Goal: Information Seeking & Learning: Check status

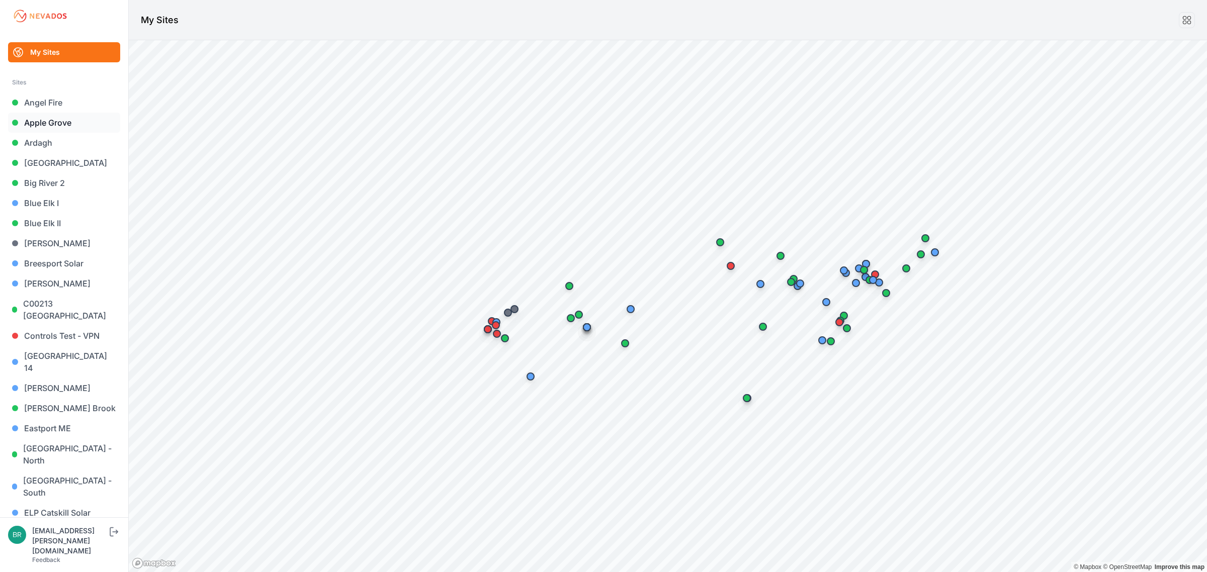
click at [81, 125] on link "Apple Grove" at bounding box center [64, 123] width 112 height 20
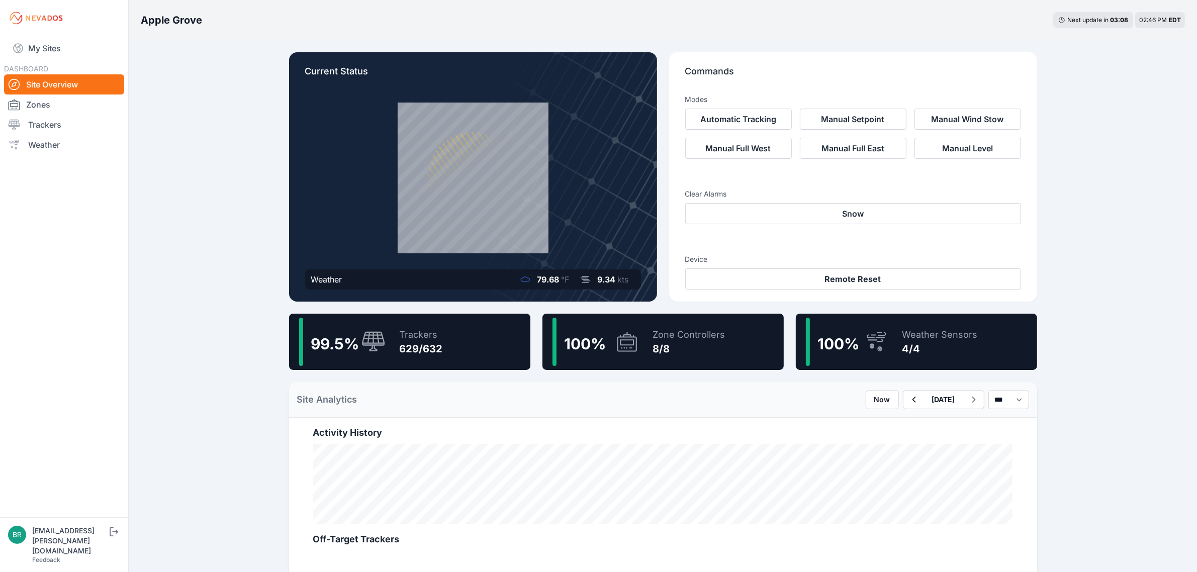
click at [444, 347] on div "99.5 % Trackers 629/632" at bounding box center [409, 342] width 241 height 56
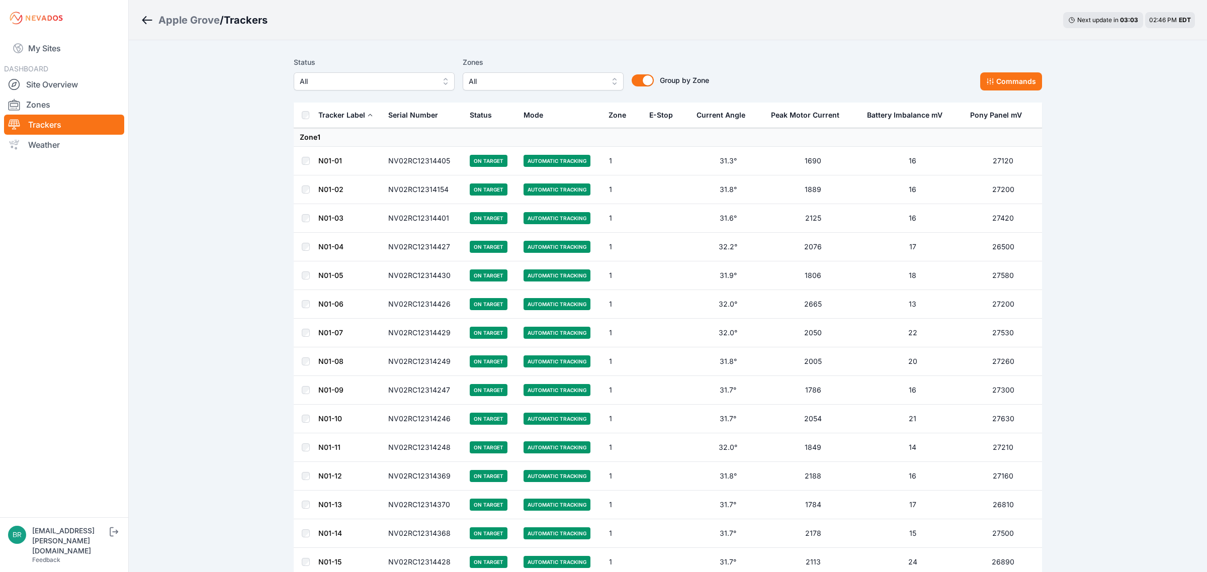
click at [391, 84] on span "All" at bounding box center [367, 81] width 135 height 12
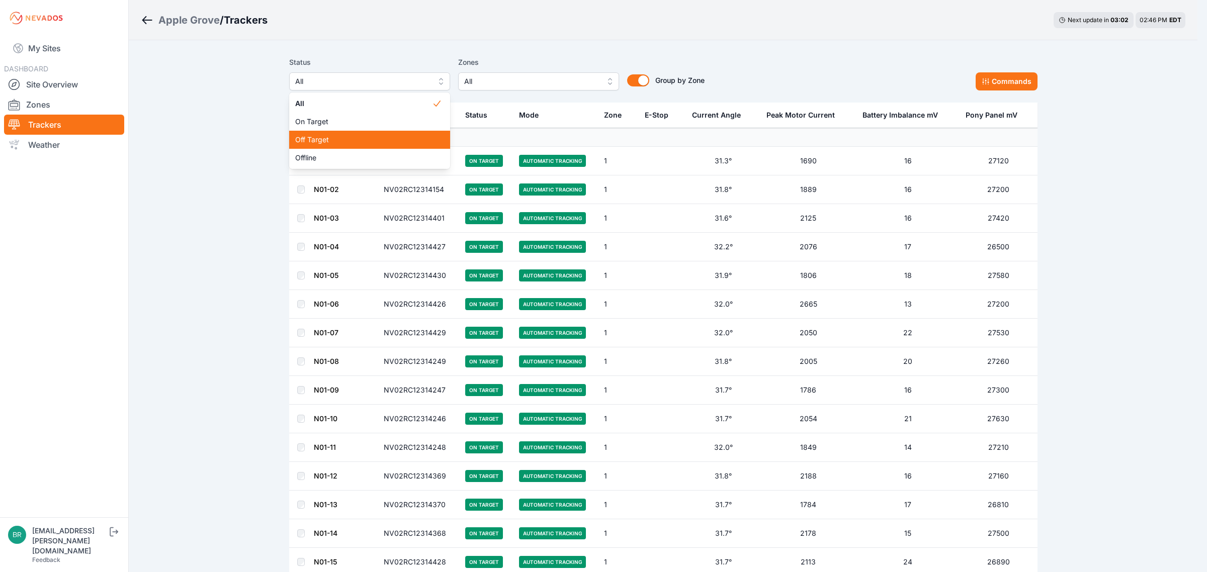
click at [361, 140] on span "Off Target" at bounding box center [363, 140] width 137 height 10
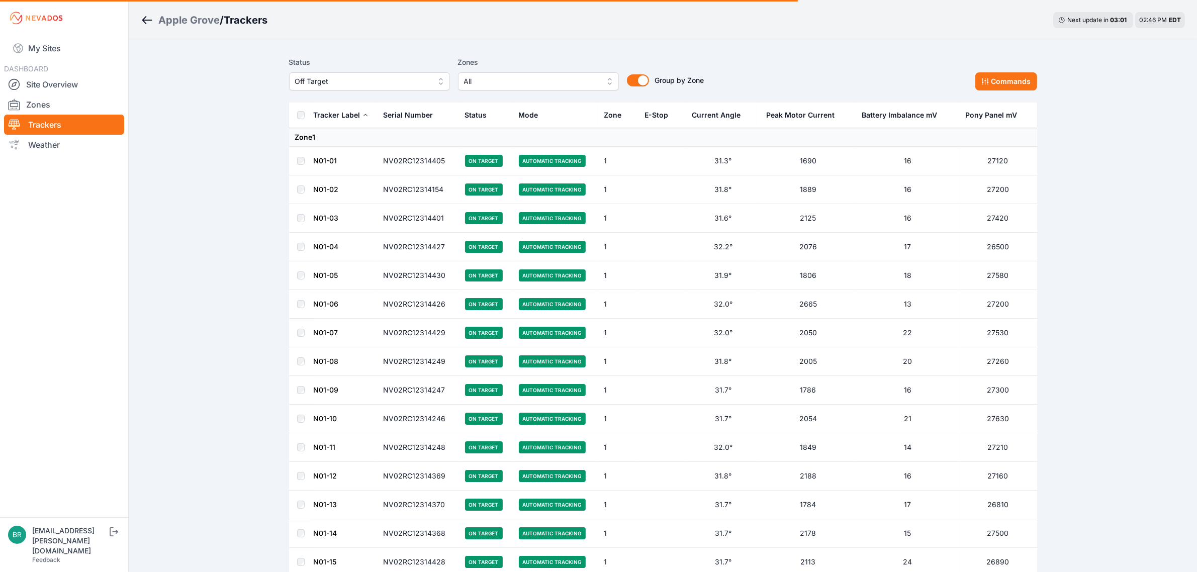
click at [378, 81] on span "Off Target" at bounding box center [362, 81] width 135 height 12
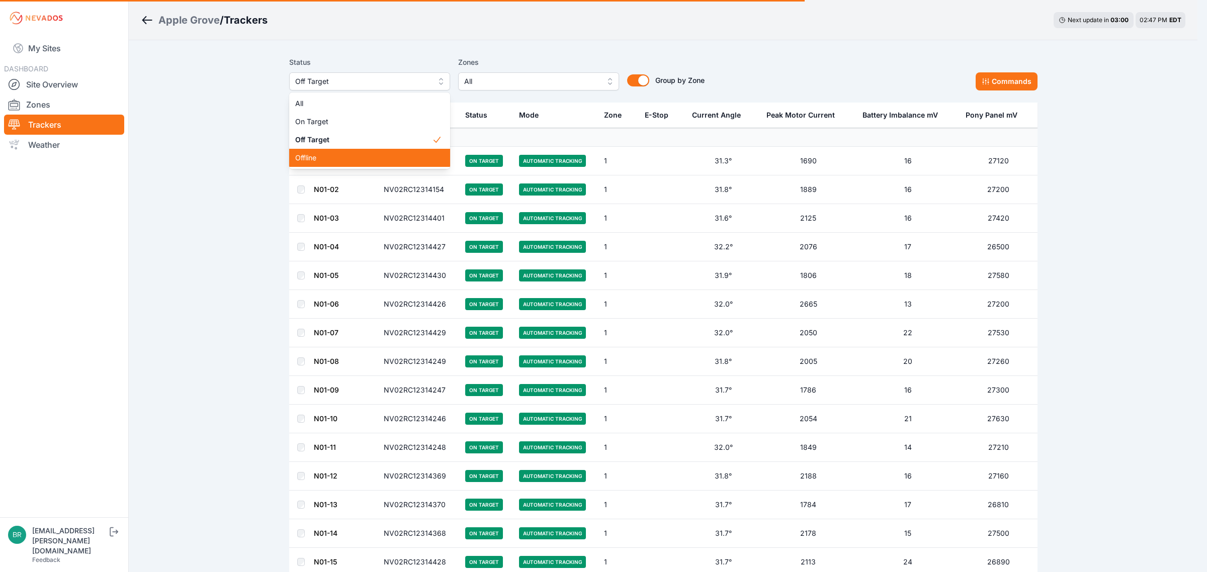
click at [333, 162] on span "Offline" at bounding box center [363, 158] width 137 height 10
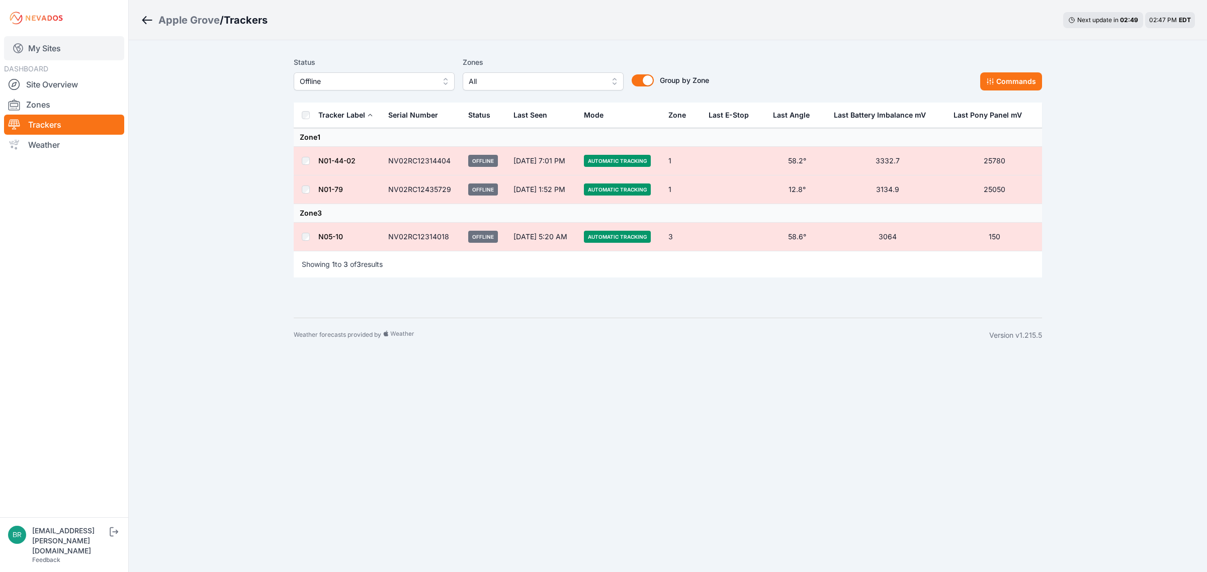
click at [80, 51] on link "My Sites" at bounding box center [64, 48] width 120 height 24
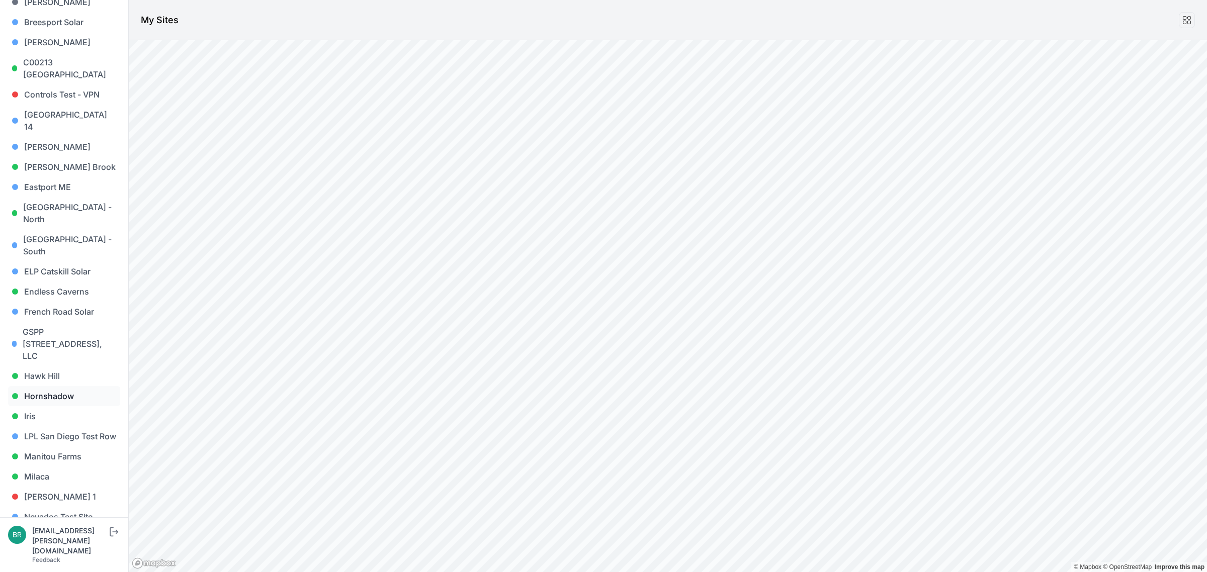
scroll to position [314, 0]
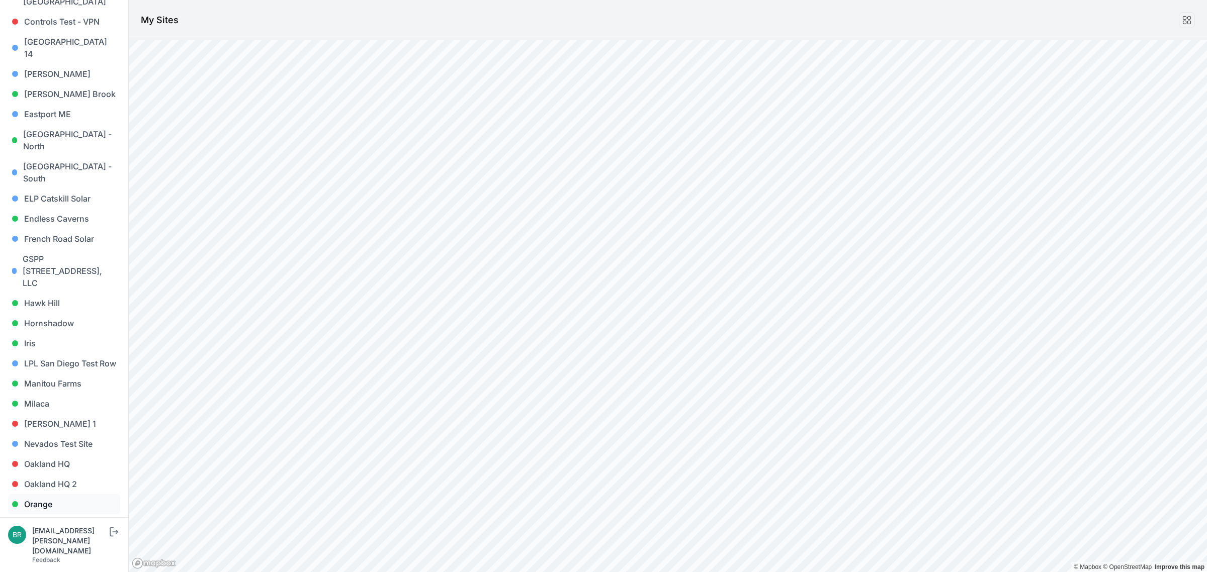
click at [41, 494] on link "Orange" at bounding box center [64, 504] width 112 height 20
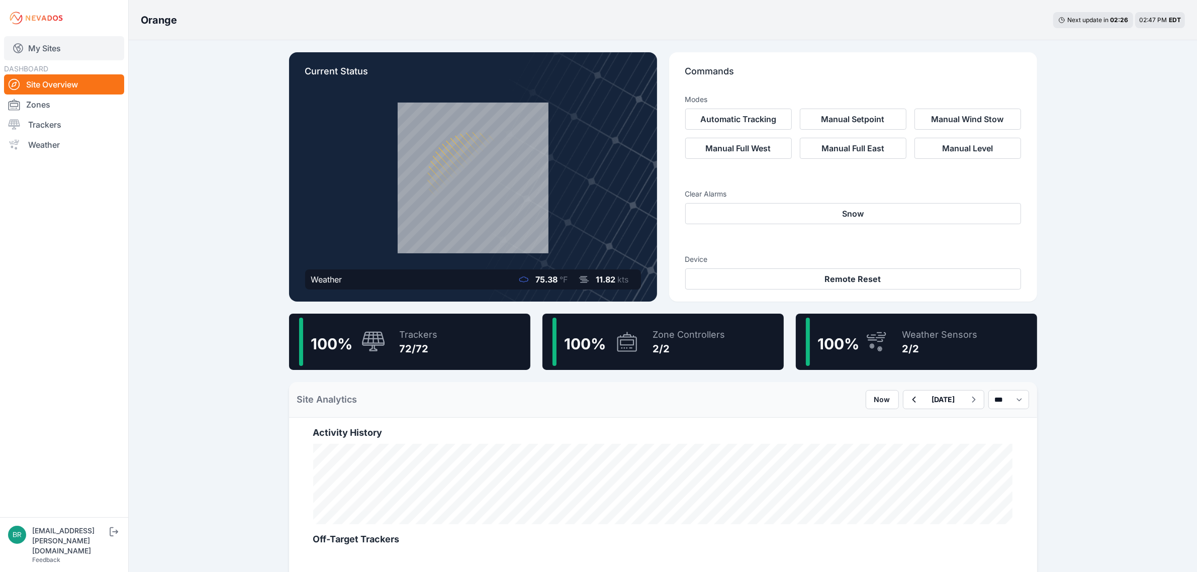
click at [31, 49] on link "My Sites" at bounding box center [64, 48] width 120 height 24
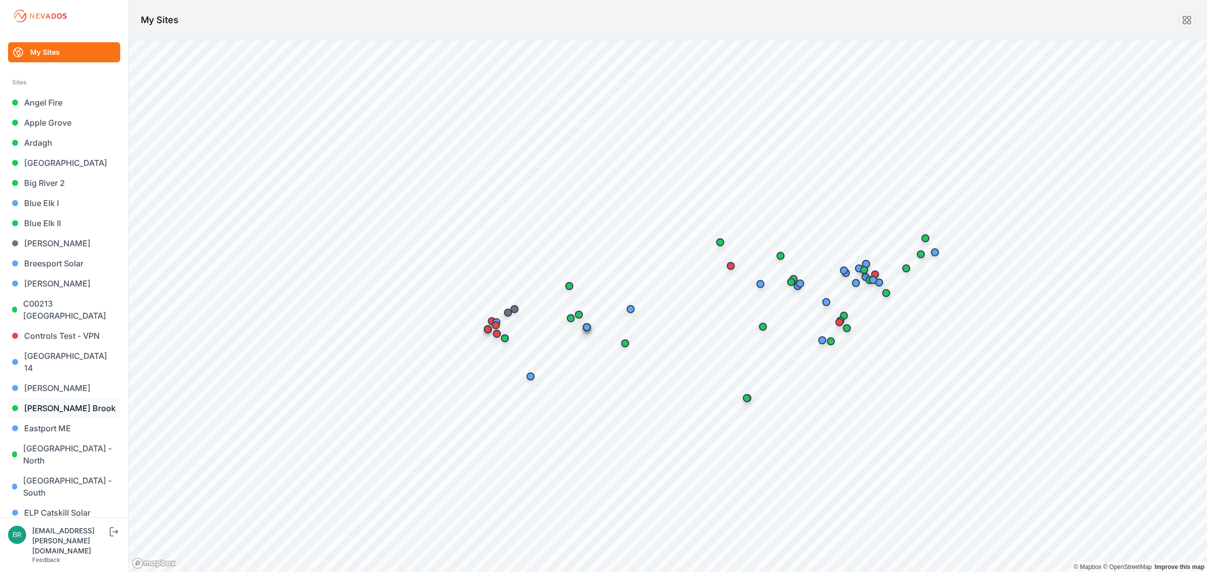
click at [61, 398] on link "[PERSON_NAME] Brook" at bounding box center [64, 408] width 112 height 20
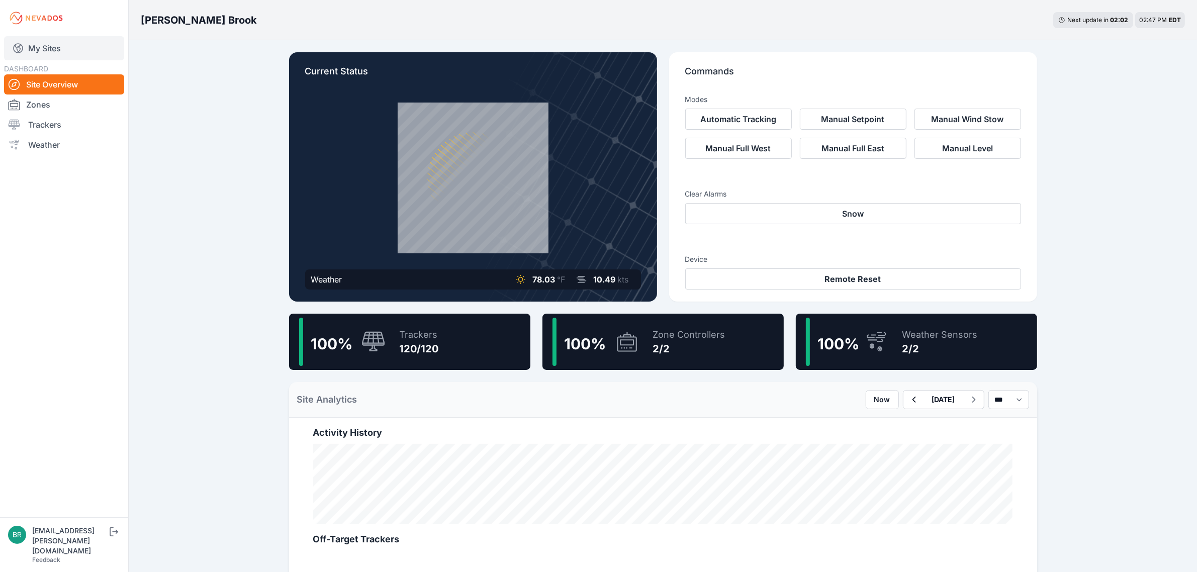
click at [76, 44] on link "My Sites" at bounding box center [64, 48] width 120 height 24
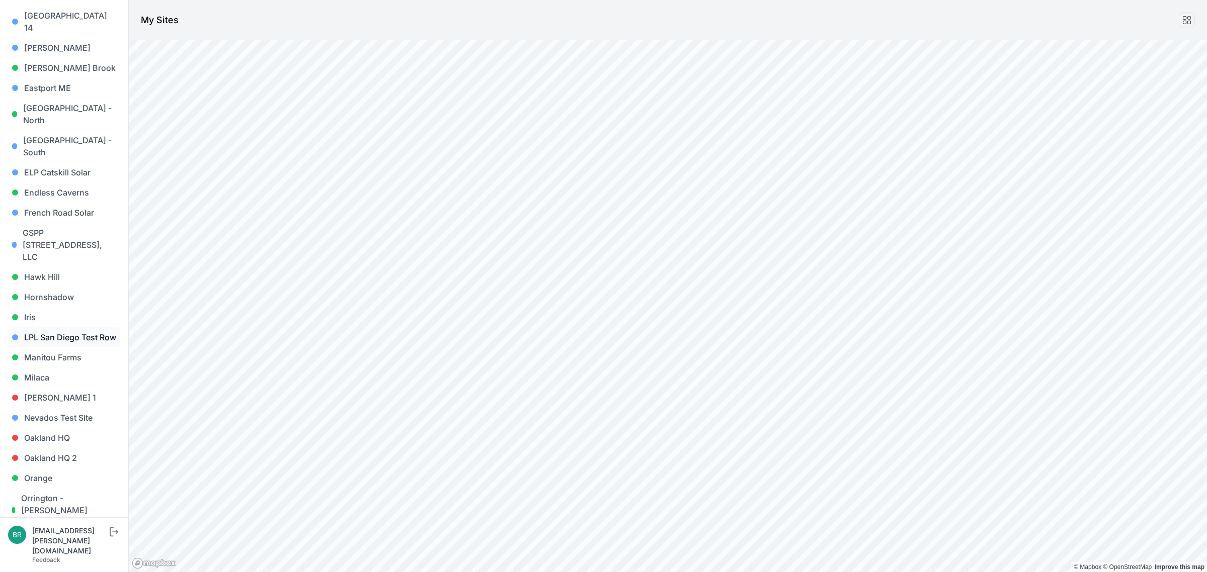
scroll to position [377, 0]
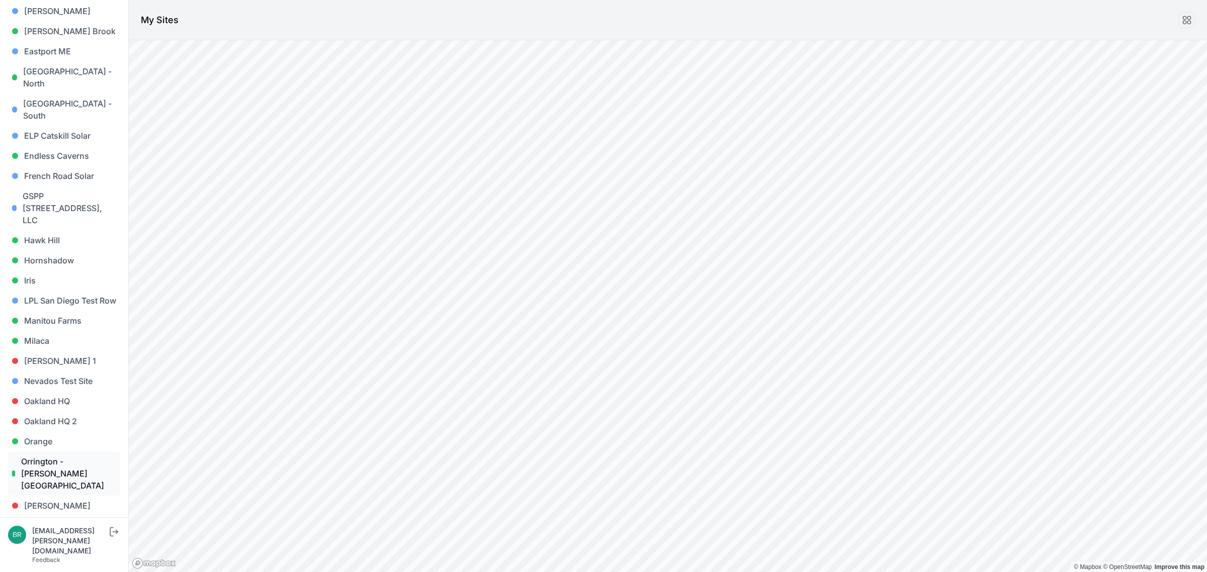
click at [58, 451] on link "Orrington - [PERSON_NAME][GEOGRAPHIC_DATA]" at bounding box center [64, 473] width 112 height 44
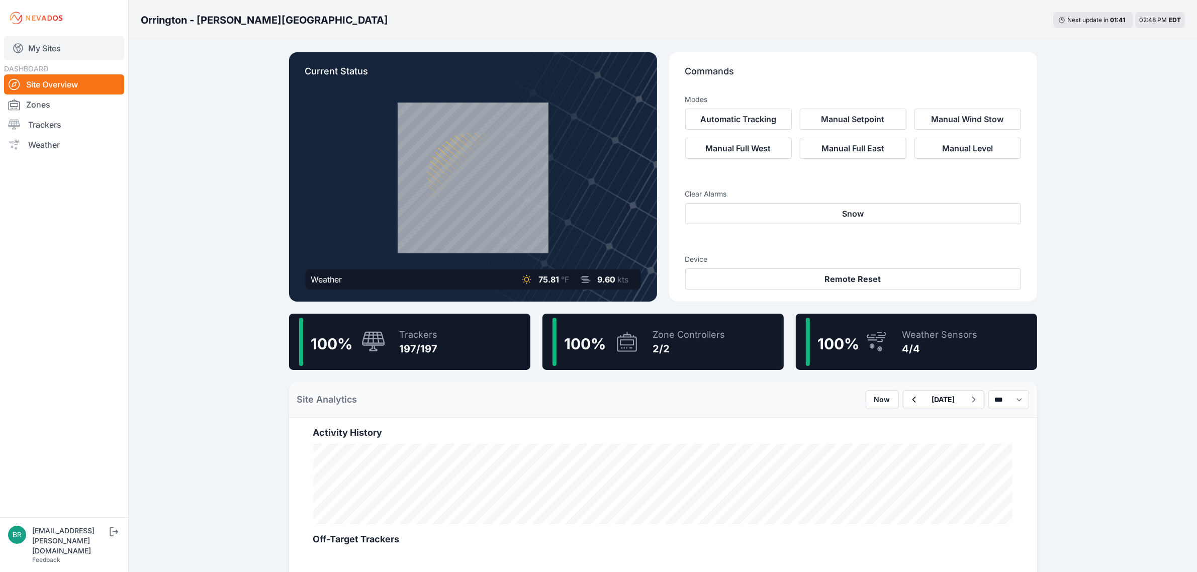
click at [94, 46] on link "My Sites" at bounding box center [64, 48] width 120 height 24
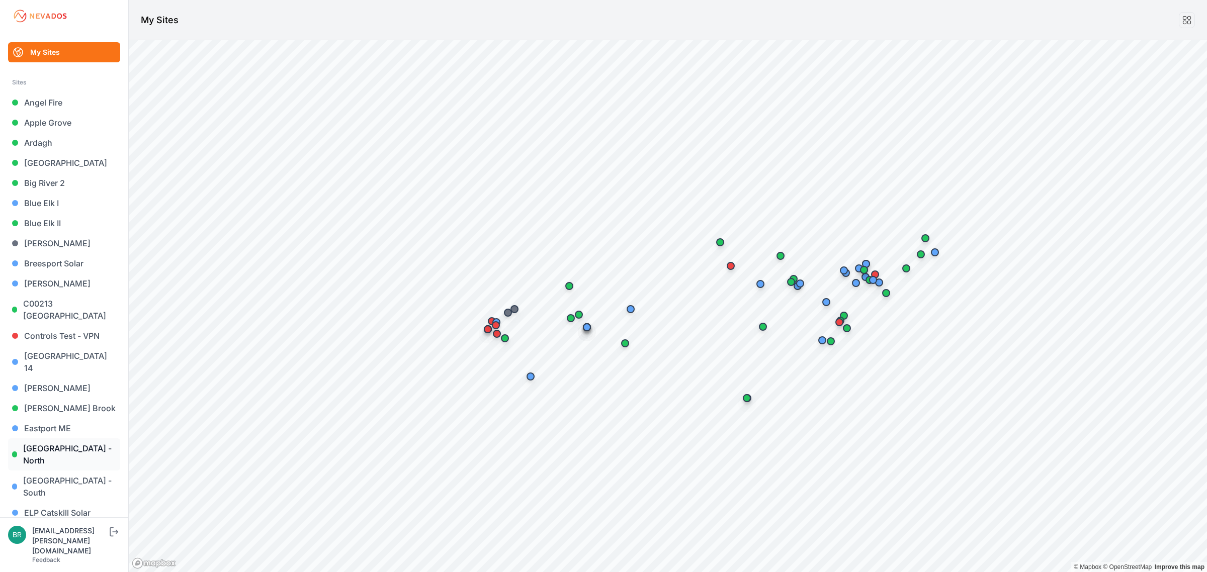
click at [79, 438] on link "[GEOGRAPHIC_DATA] - North" at bounding box center [64, 454] width 112 height 32
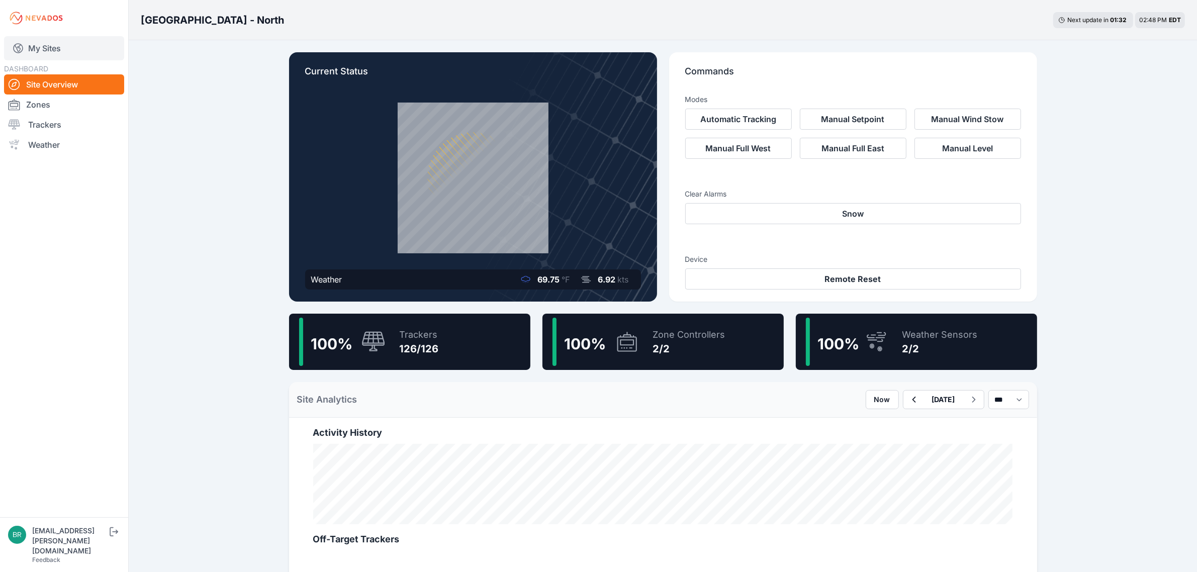
click at [58, 53] on link "My Sites" at bounding box center [64, 48] width 120 height 24
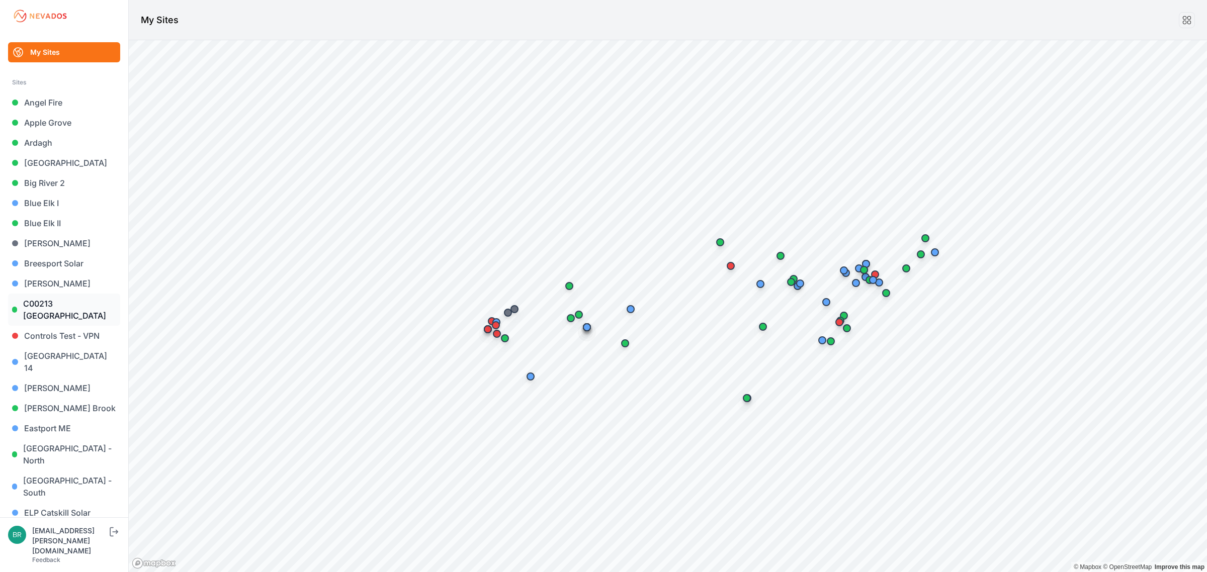
click at [96, 303] on link "C00213 [GEOGRAPHIC_DATA]" at bounding box center [64, 310] width 112 height 32
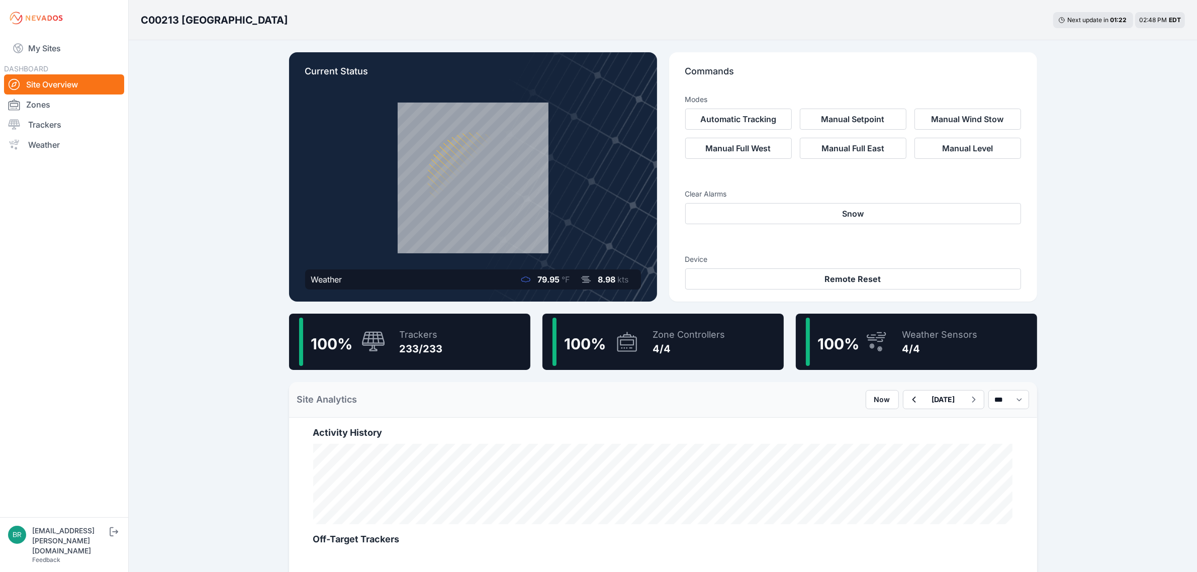
click at [390, 345] on div "Trackers 233/233" at bounding box center [416, 342] width 53 height 48
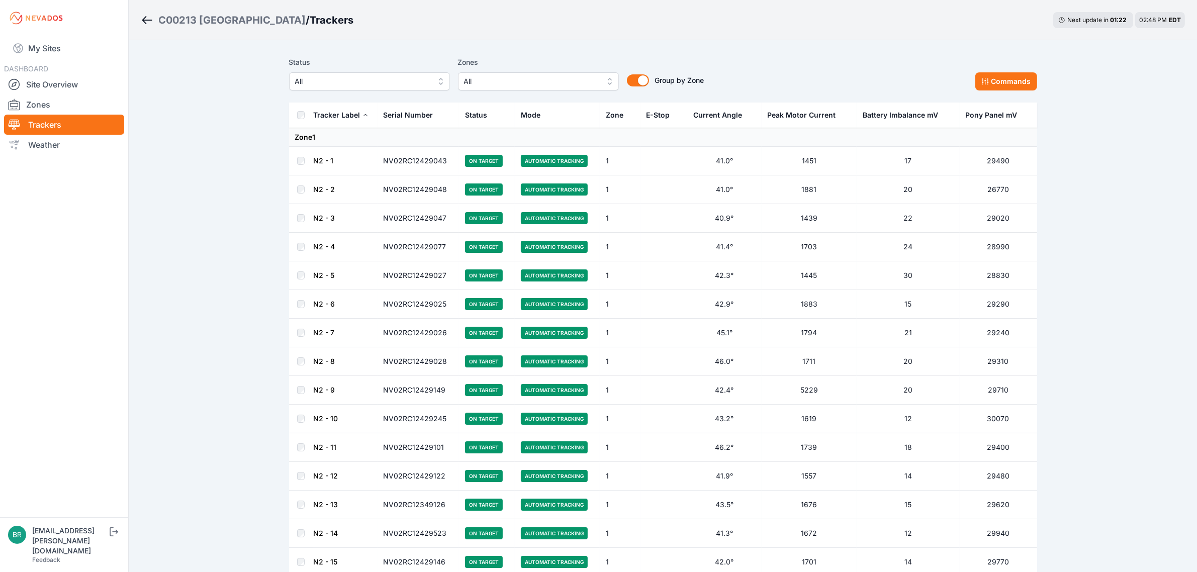
click at [369, 79] on span "All" at bounding box center [362, 81] width 135 height 12
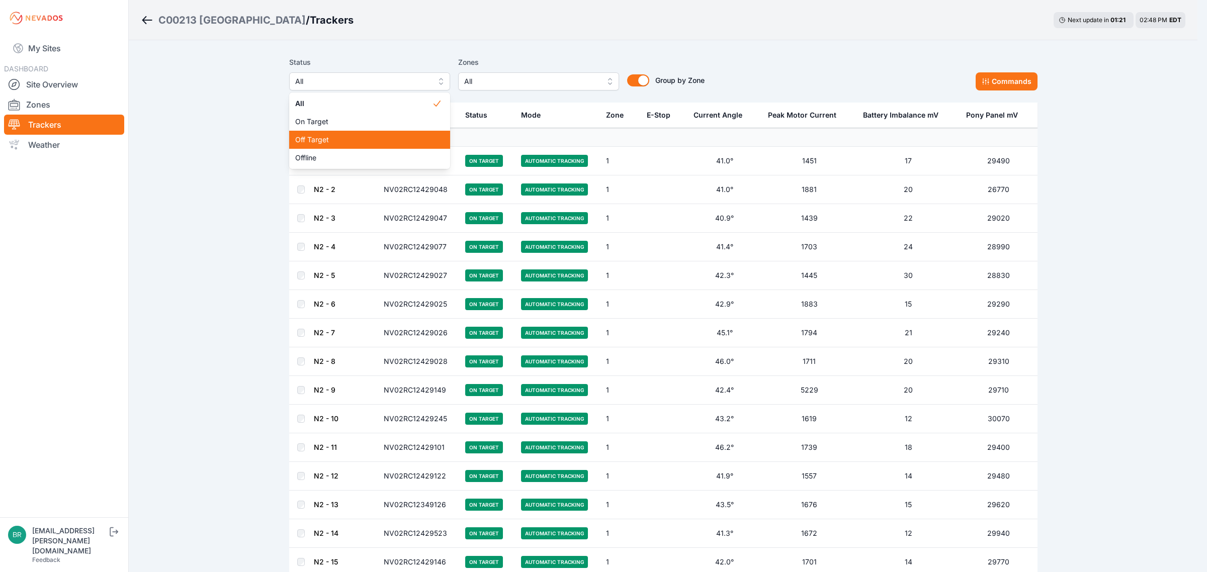
click at [354, 142] on span "Off Target" at bounding box center [363, 140] width 137 height 10
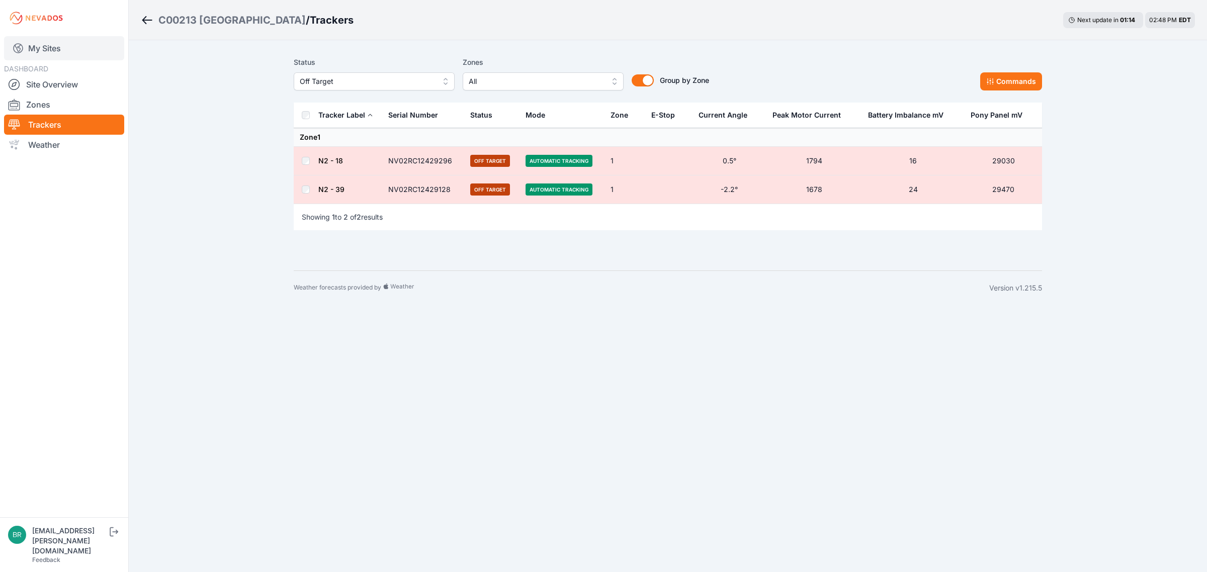
click at [53, 45] on link "My Sites" at bounding box center [64, 48] width 120 height 24
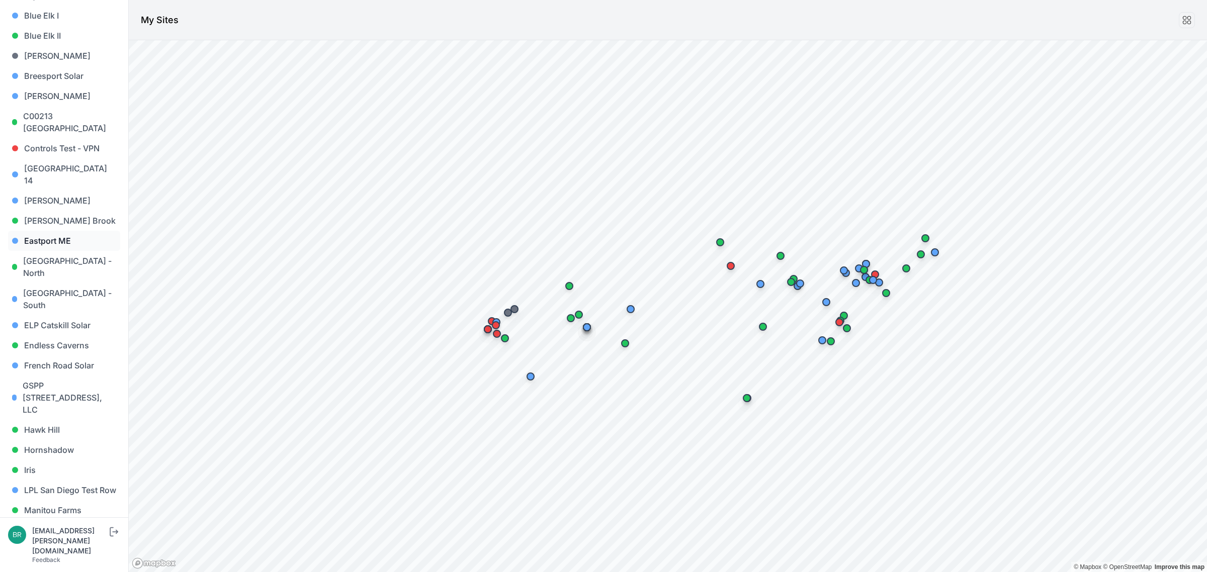
scroll to position [189, 0]
click at [58, 230] on link "Eastport ME" at bounding box center [64, 240] width 112 height 20
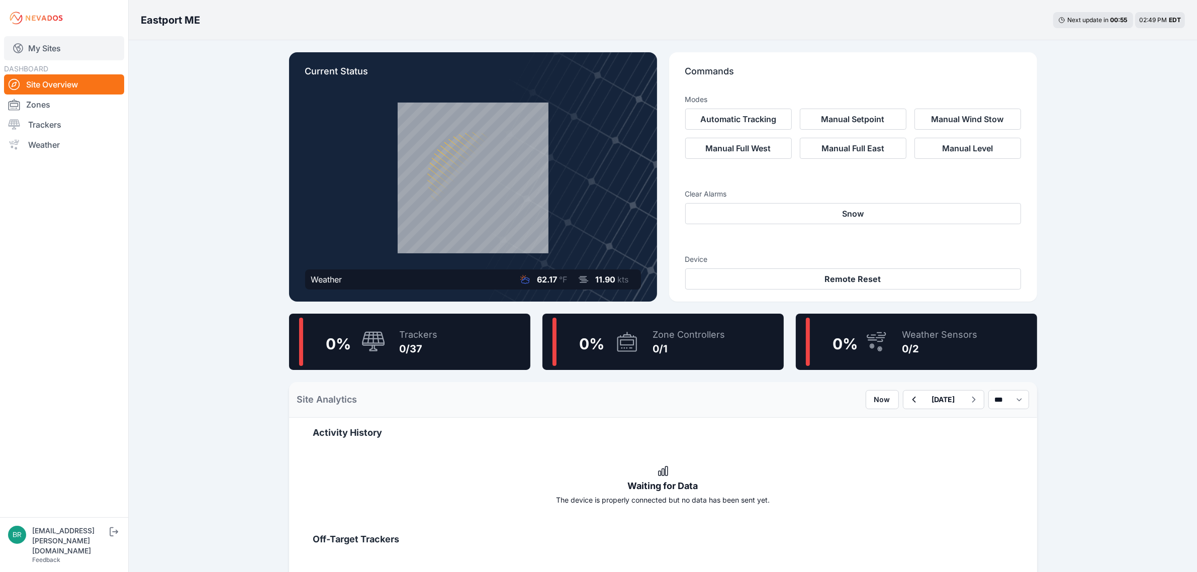
click at [53, 55] on link "My Sites" at bounding box center [64, 48] width 120 height 24
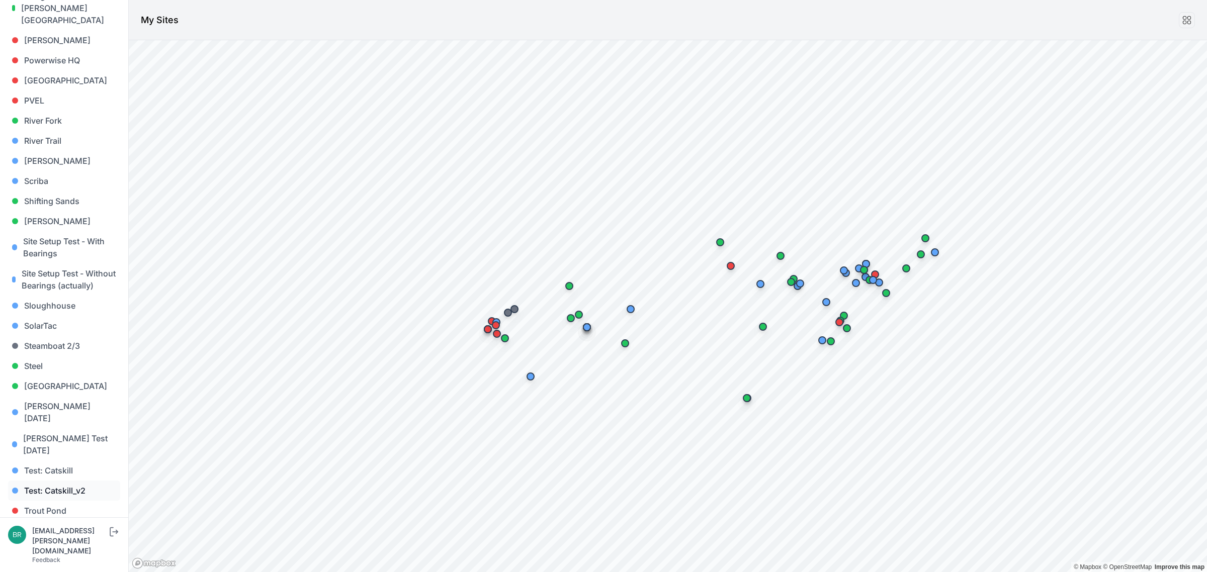
scroll to position [857, 0]
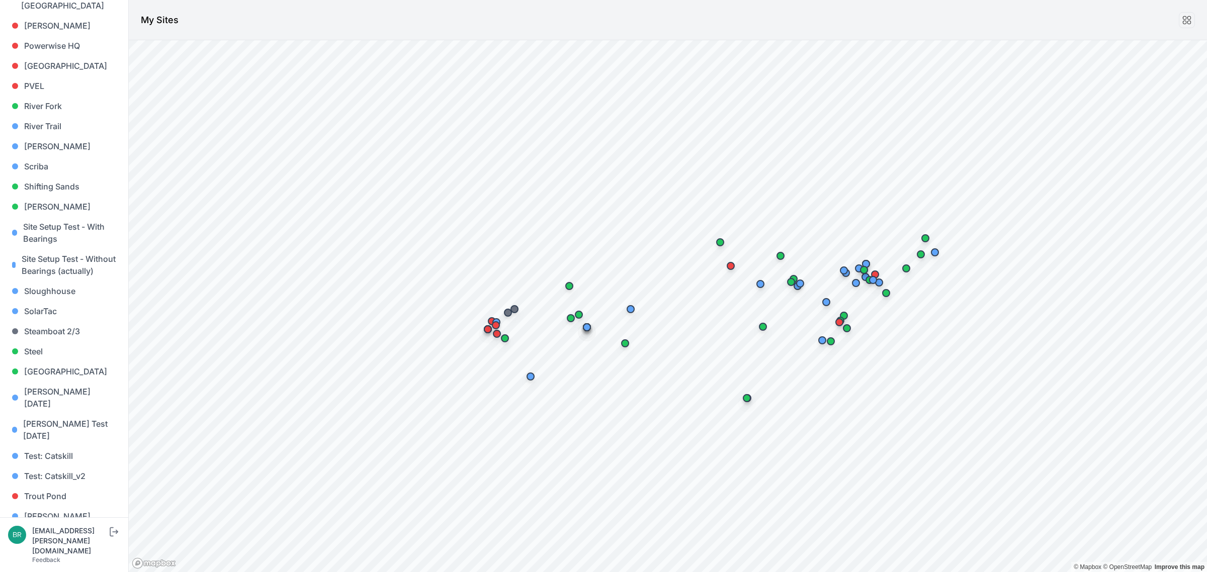
click at [44, 546] on link "[PERSON_NAME] [PERSON_NAME]" at bounding box center [64, 562] width 112 height 32
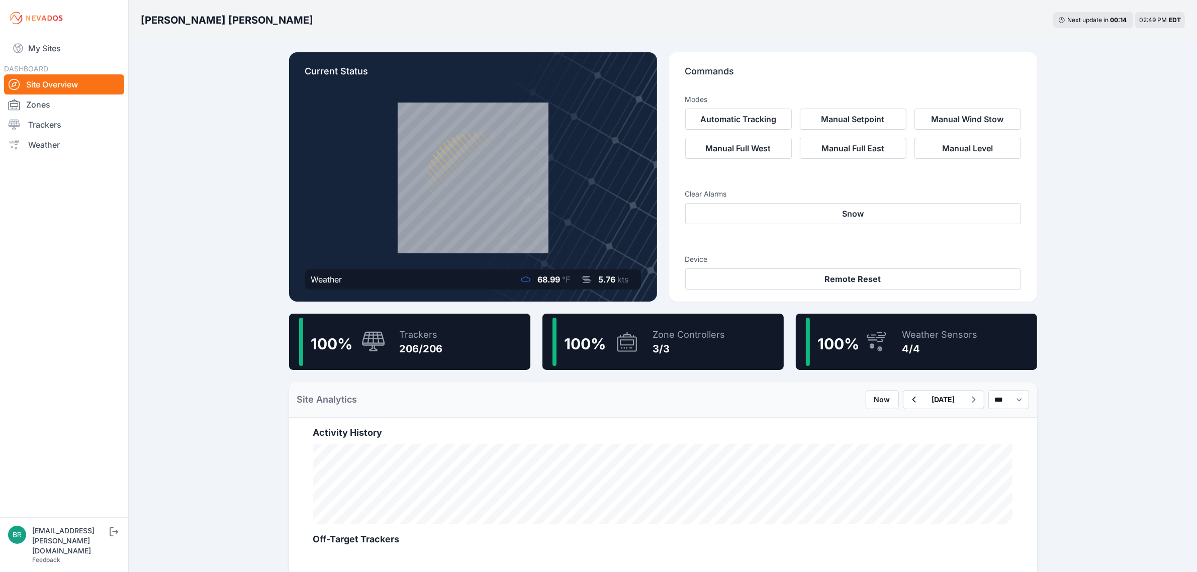
click at [385, 337] on icon at bounding box center [373, 342] width 24 height 22
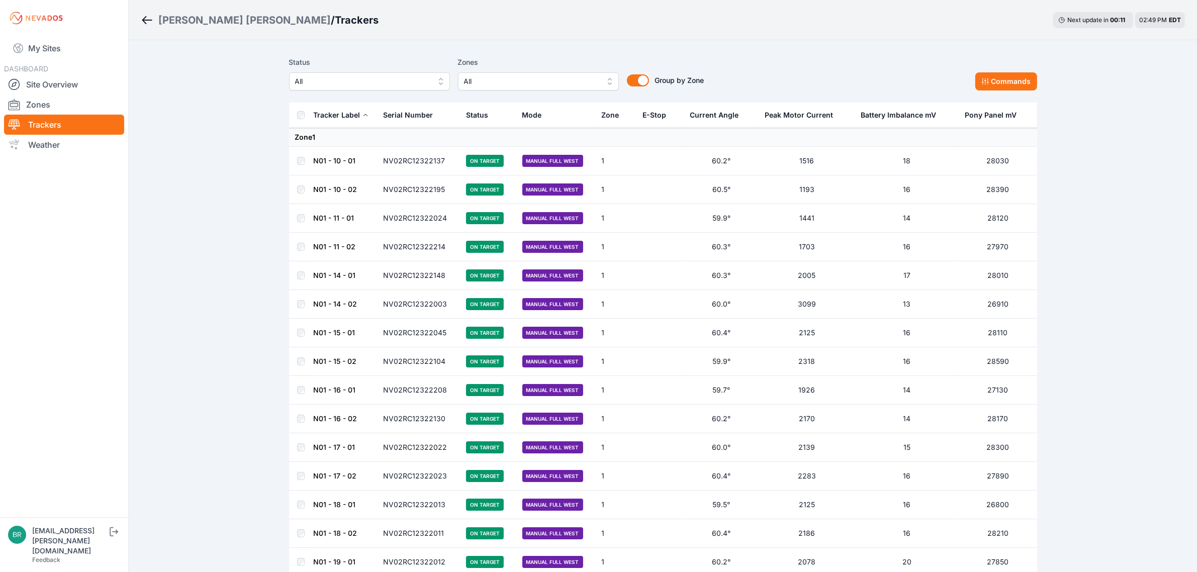
click at [352, 84] on span "All" at bounding box center [362, 81] width 135 height 12
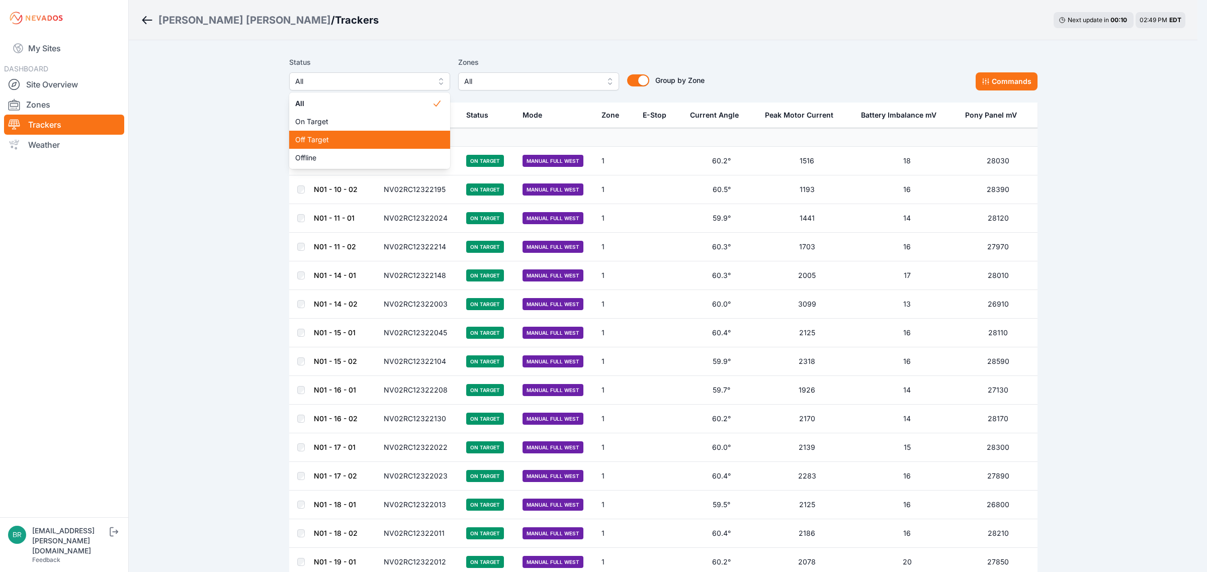
click at [337, 135] on span "Off Target" at bounding box center [363, 140] width 137 height 10
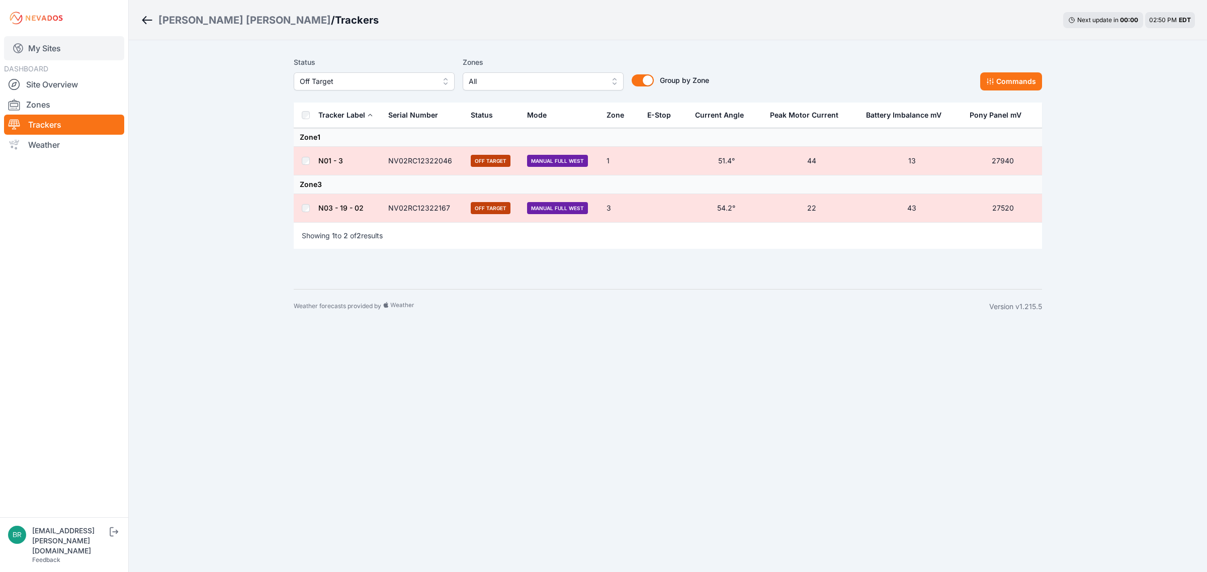
click at [83, 48] on link "My Sites" at bounding box center [64, 48] width 120 height 24
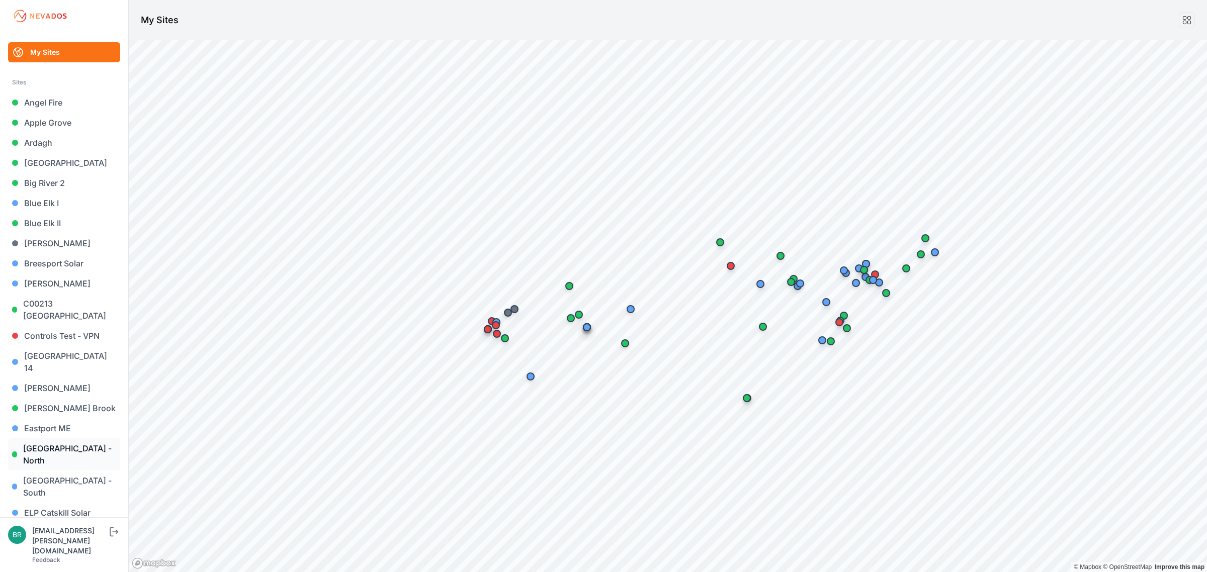
click at [76, 438] on link "[GEOGRAPHIC_DATA] - North" at bounding box center [64, 454] width 112 height 32
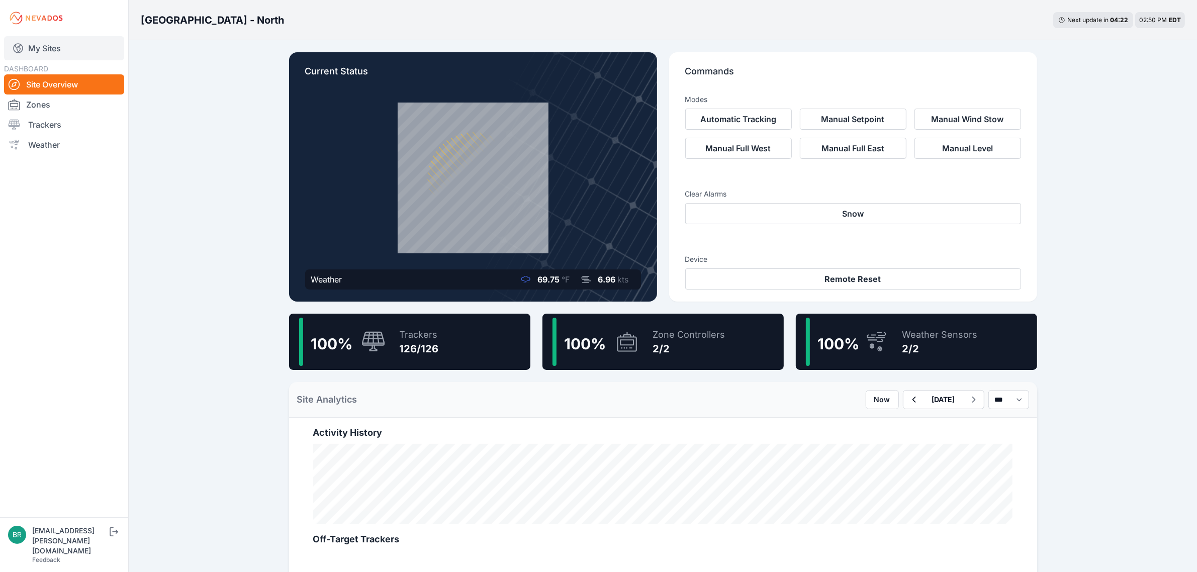
click at [63, 52] on link "My Sites" at bounding box center [64, 48] width 120 height 24
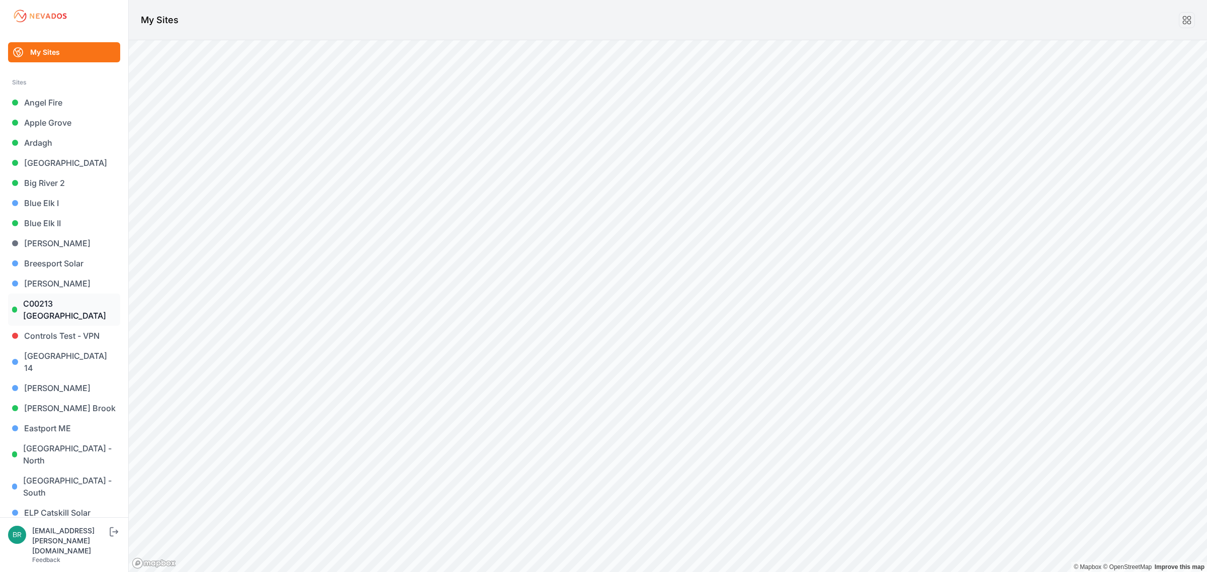
scroll to position [251, 0]
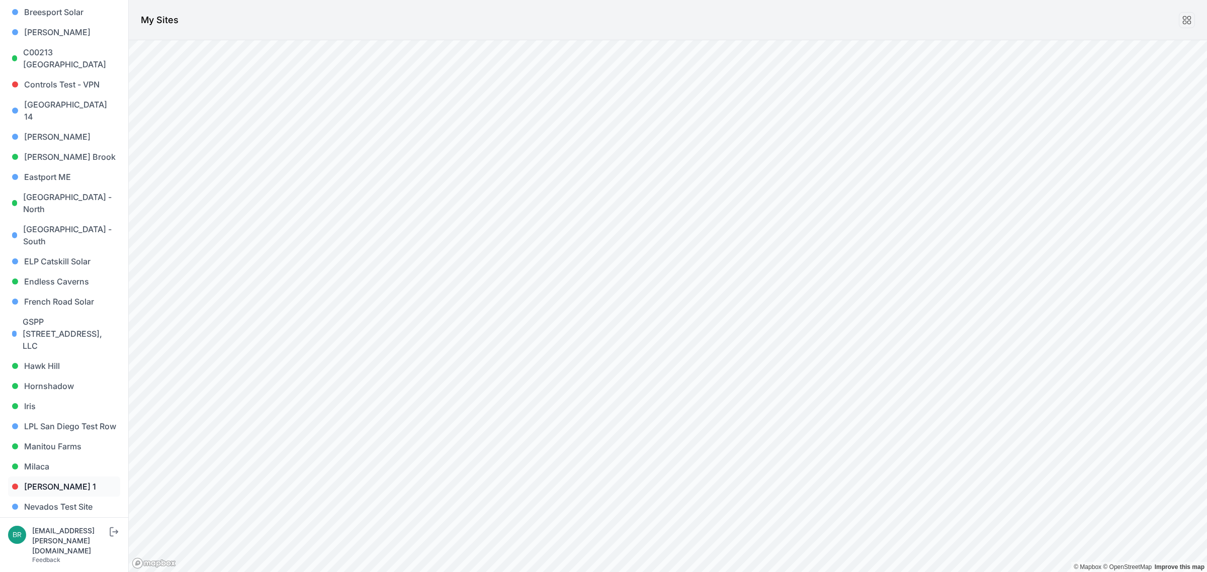
click at [68, 477] on link "[PERSON_NAME] 1" at bounding box center [64, 487] width 112 height 20
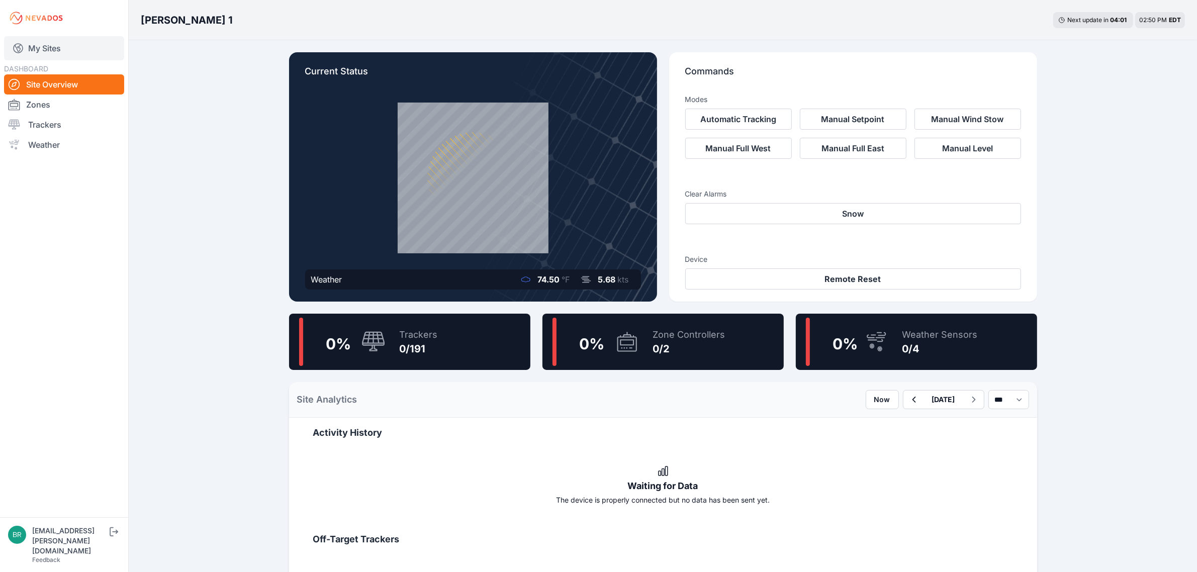
click at [79, 51] on link "My Sites" at bounding box center [64, 48] width 120 height 24
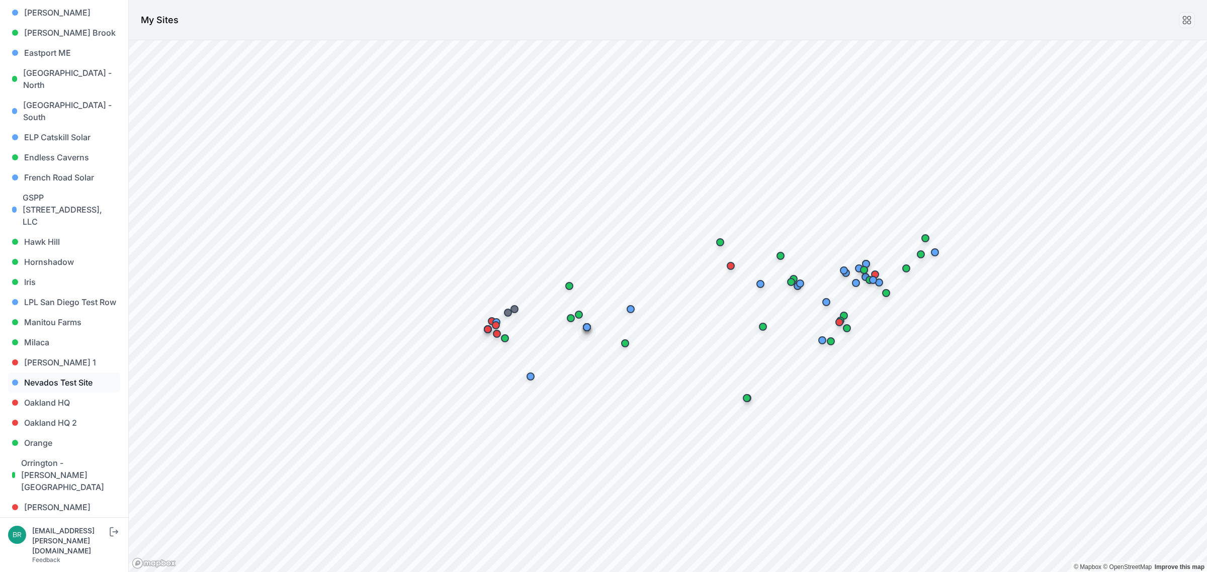
scroll to position [377, 0]
click at [71, 230] on link "Hawk Hill" at bounding box center [64, 240] width 112 height 20
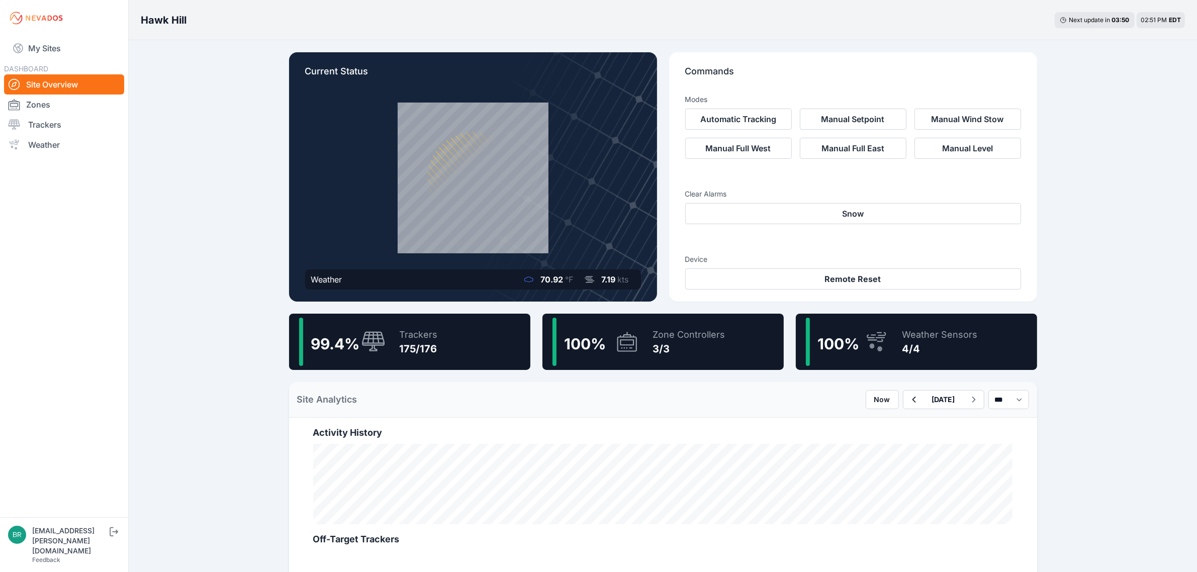
click at [413, 347] on div "175/176" at bounding box center [419, 349] width 38 height 14
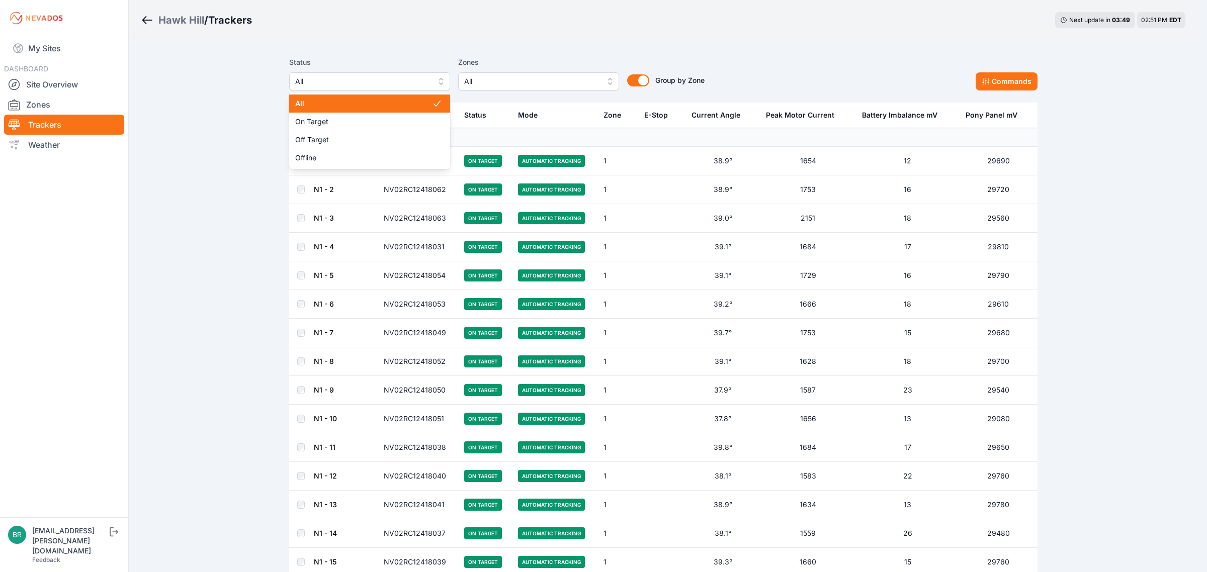
click at [345, 80] on span "All" at bounding box center [362, 81] width 135 height 12
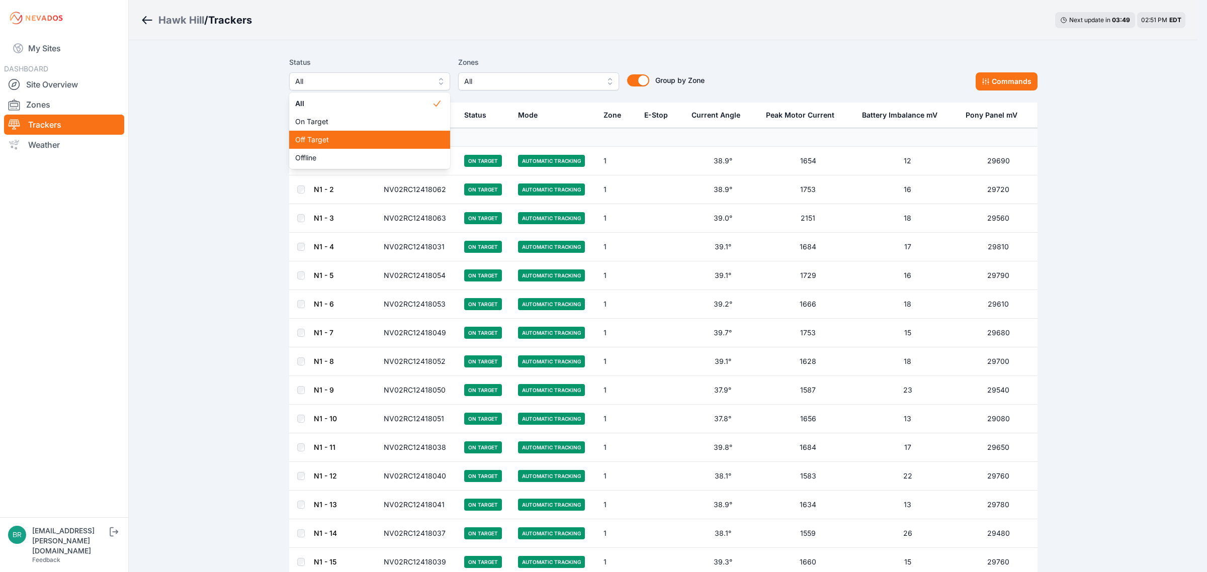
click at [327, 146] on div "Off Target" at bounding box center [369, 140] width 161 height 18
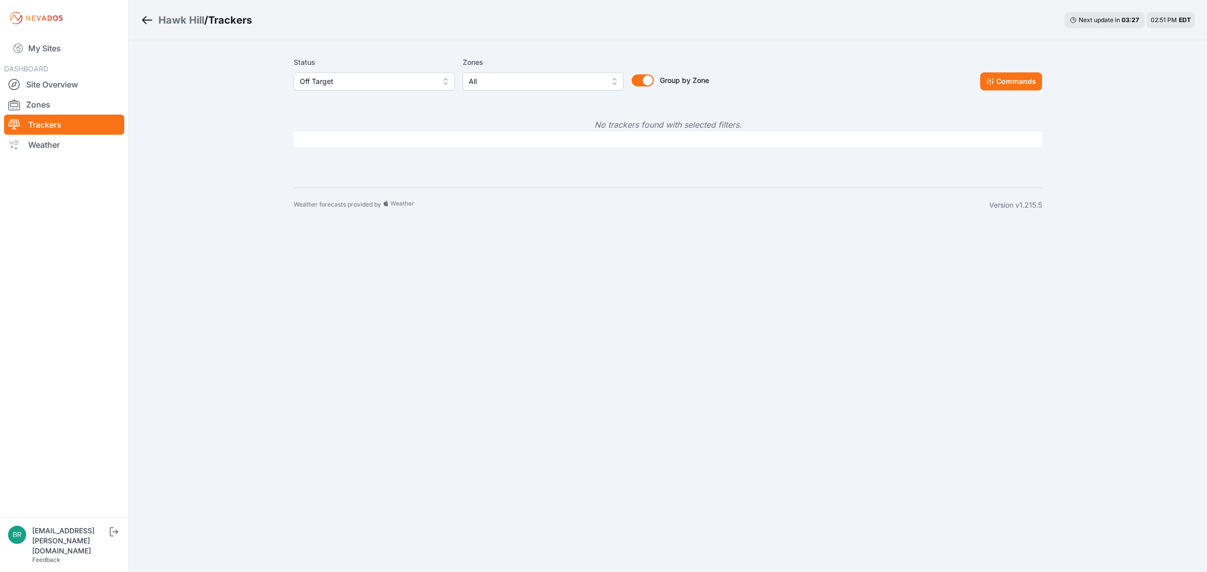
click at [336, 78] on span "Off Target" at bounding box center [367, 81] width 135 height 12
click at [357, 158] on span "Offline" at bounding box center [368, 158] width 137 height 10
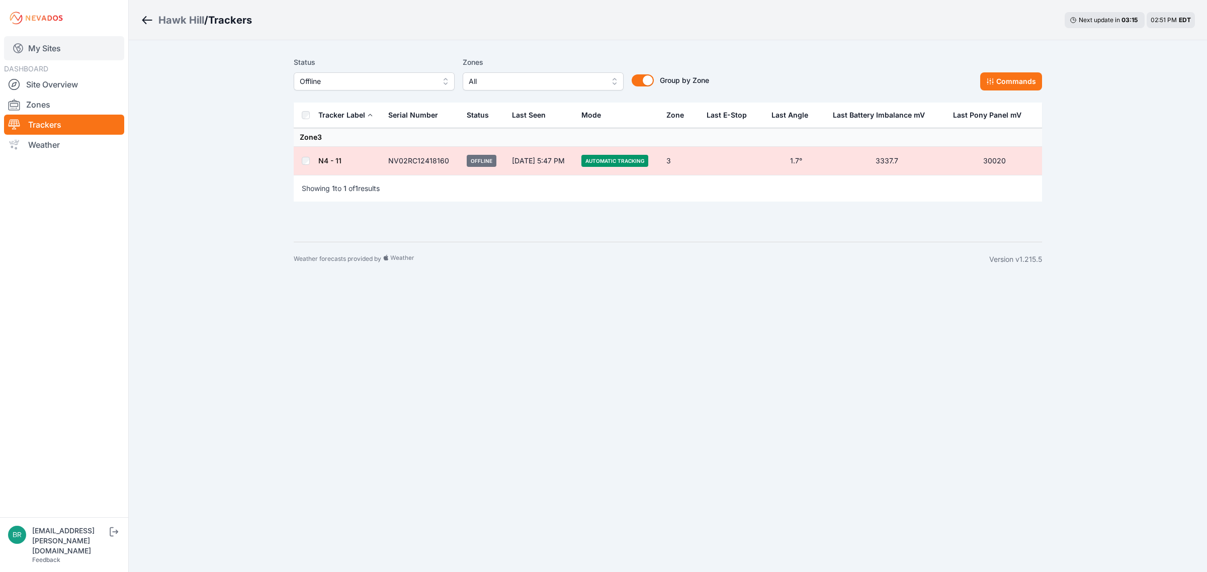
click at [49, 52] on link "My Sites" at bounding box center [64, 48] width 120 height 24
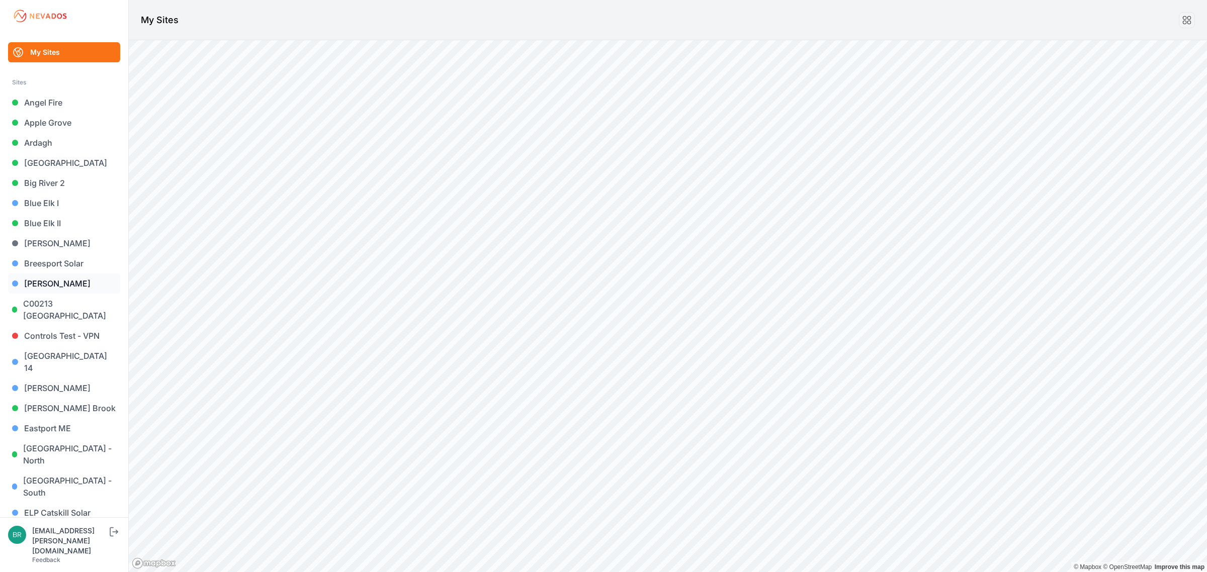
click at [82, 288] on link "[PERSON_NAME]" at bounding box center [64, 283] width 112 height 20
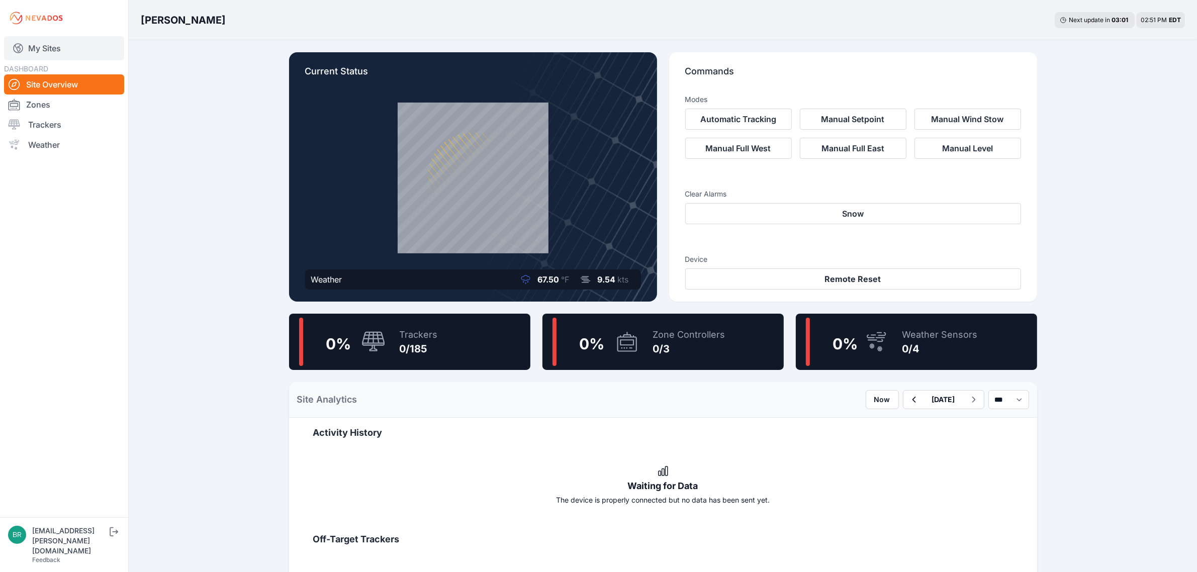
click at [73, 53] on link "My Sites" at bounding box center [64, 48] width 120 height 24
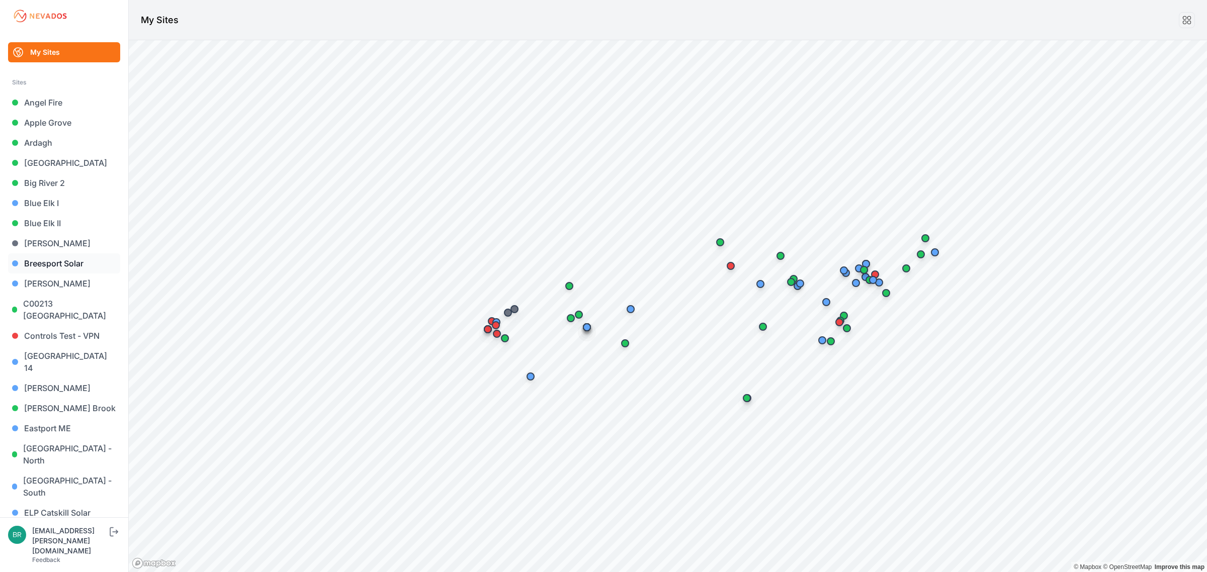
click at [74, 259] on link "Breesport Solar" at bounding box center [64, 263] width 112 height 20
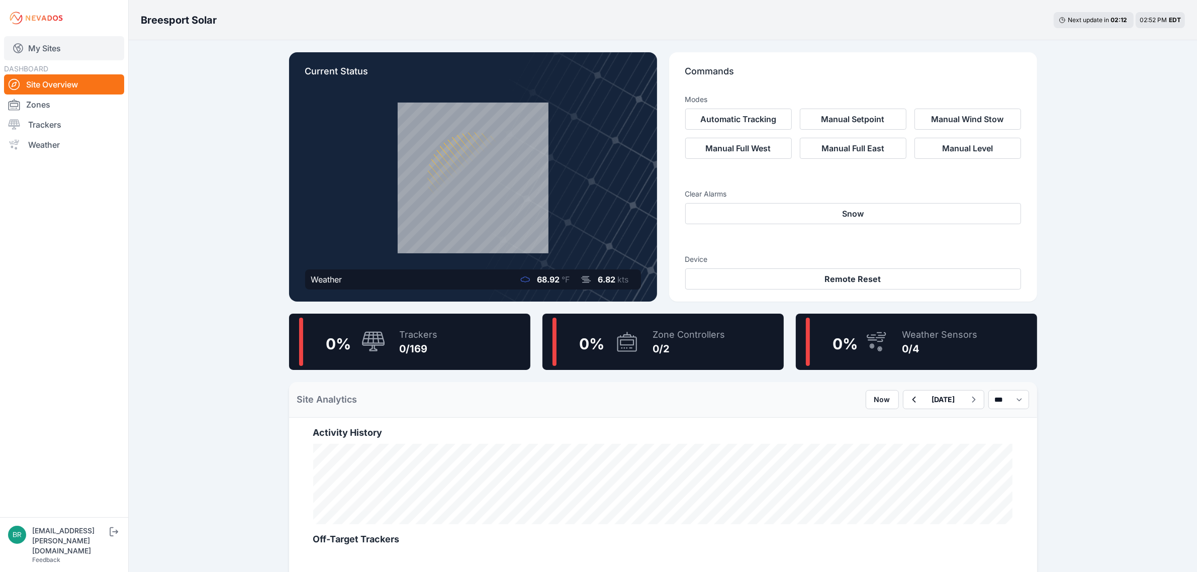
click at [71, 43] on link "My Sites" at bounding box center [64, 48] width 120 height 24
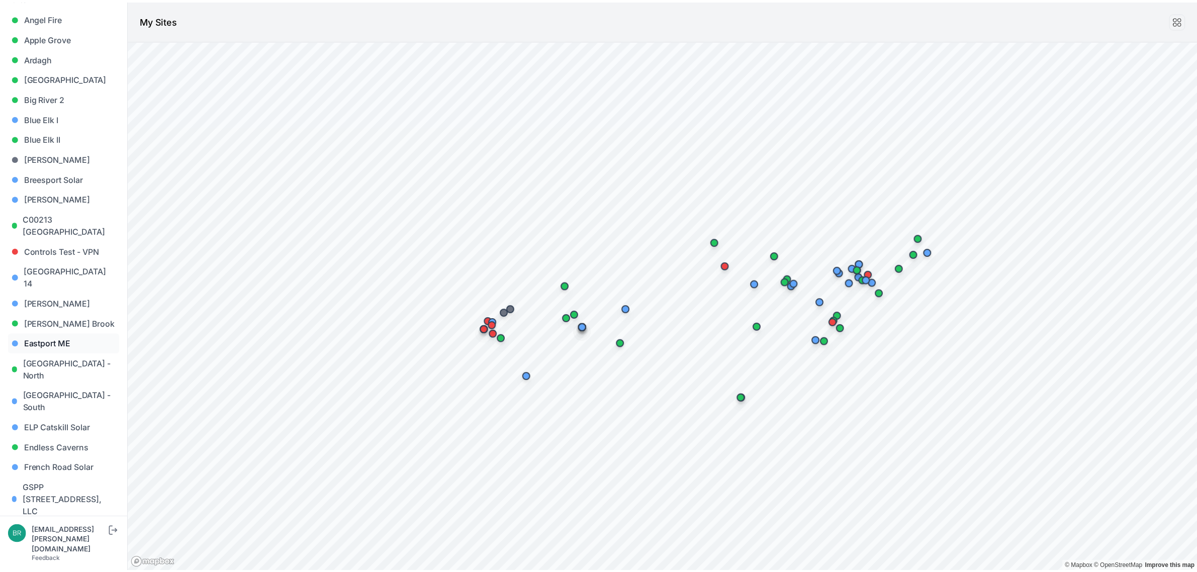
scroll to position [251, 0]
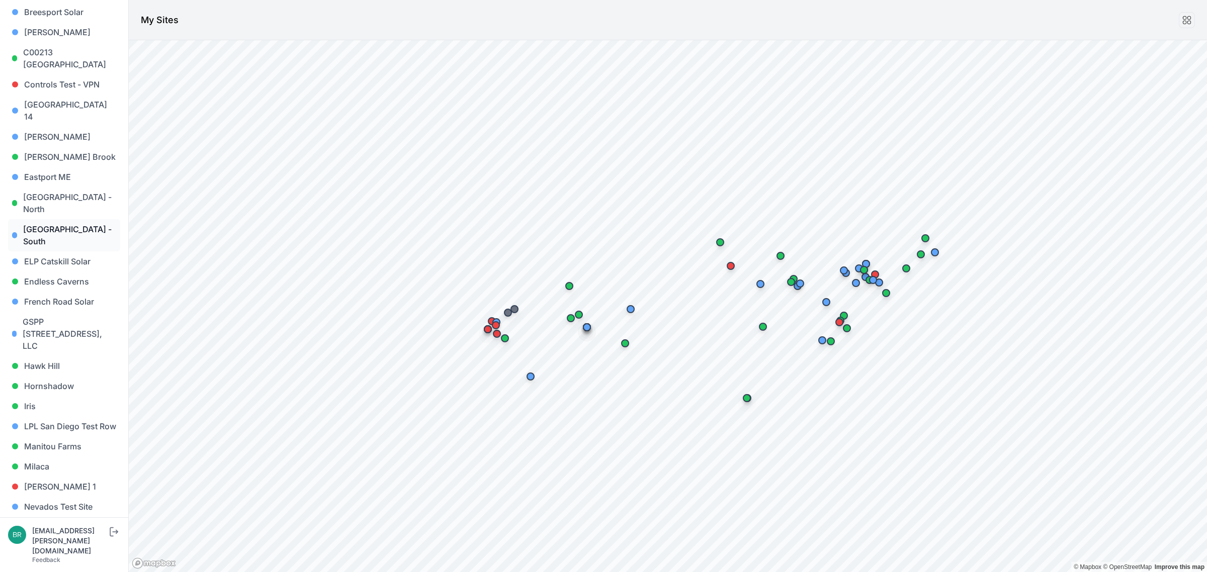
click at [73, 219] on link "[GEOGRAPHIC_DATA] - South" at bounding box center [64, 235] width 112 height 32
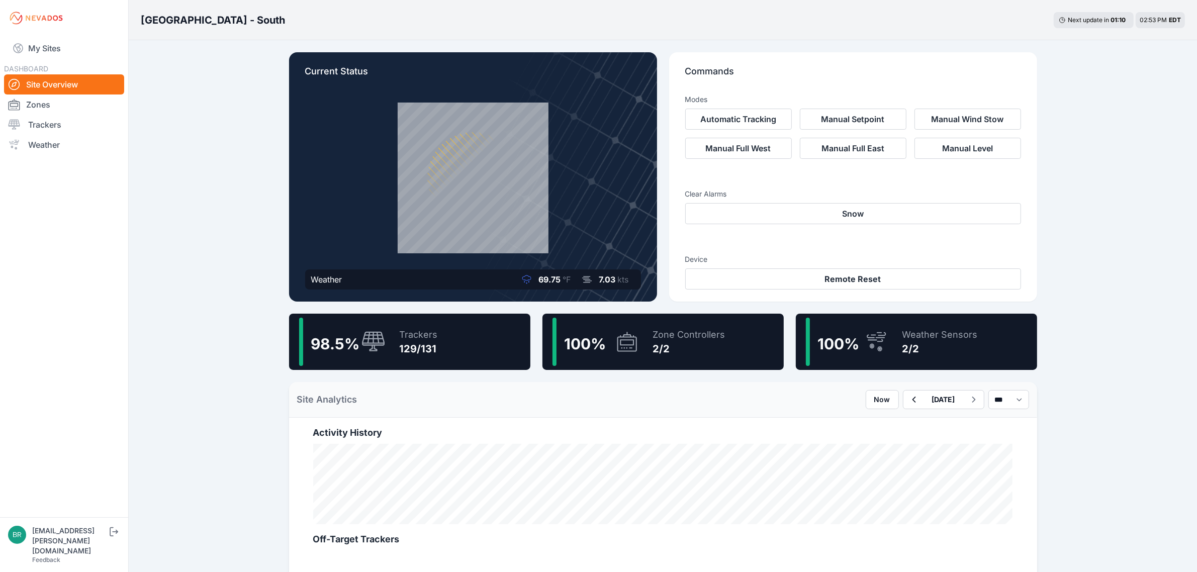
click at [427, 335] on div "Trackers" at bounding box center [419, 335] width 38 height 14
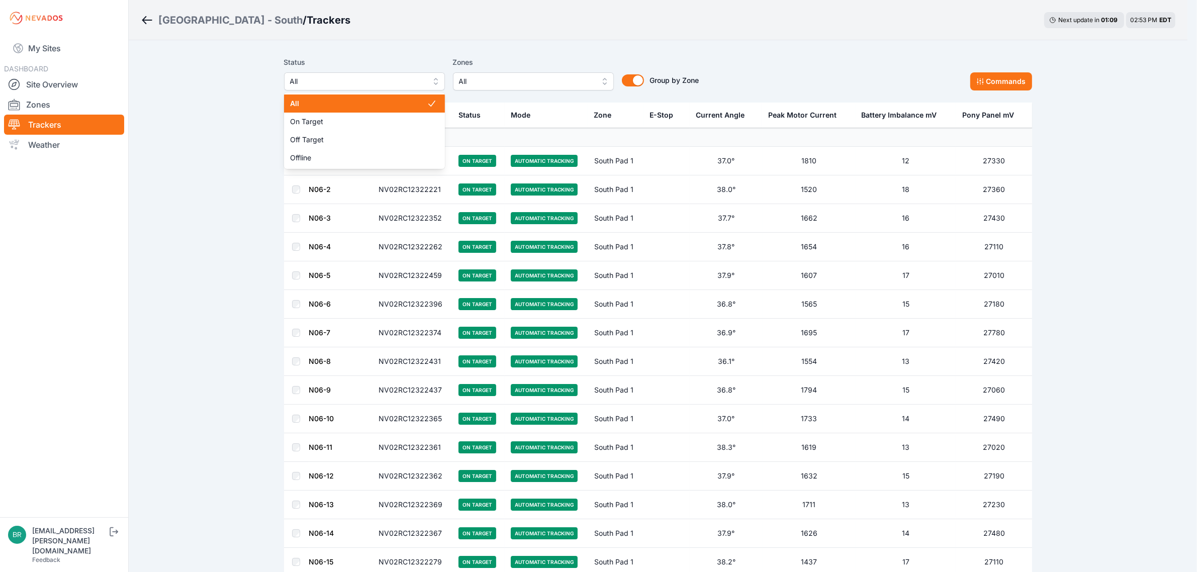
click at [404, 73] on button "All" at bounding box center [364, 81] width 161 height 18
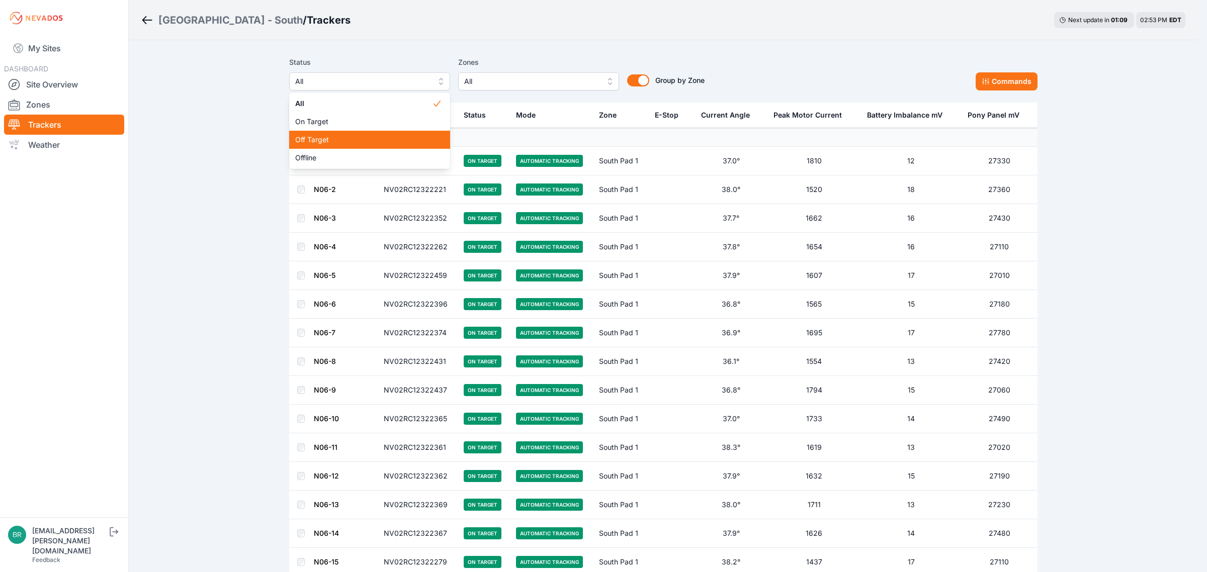
click at [366, 146] on div "Off Target" at bounding box center [369, 140] width 161 height 18
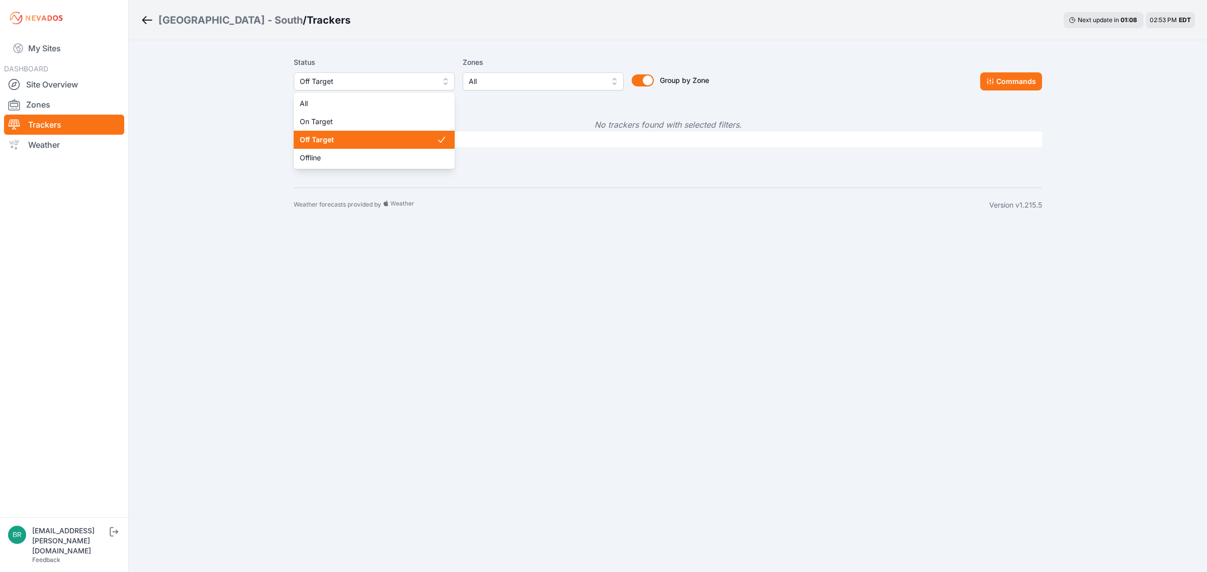
click at [361, 76] on span "Off Target" at bounding box center [367, 81] width 135 height 12
click at [338, 152] on div "Offline" at bounding box center [374, 158] width 161 height 18
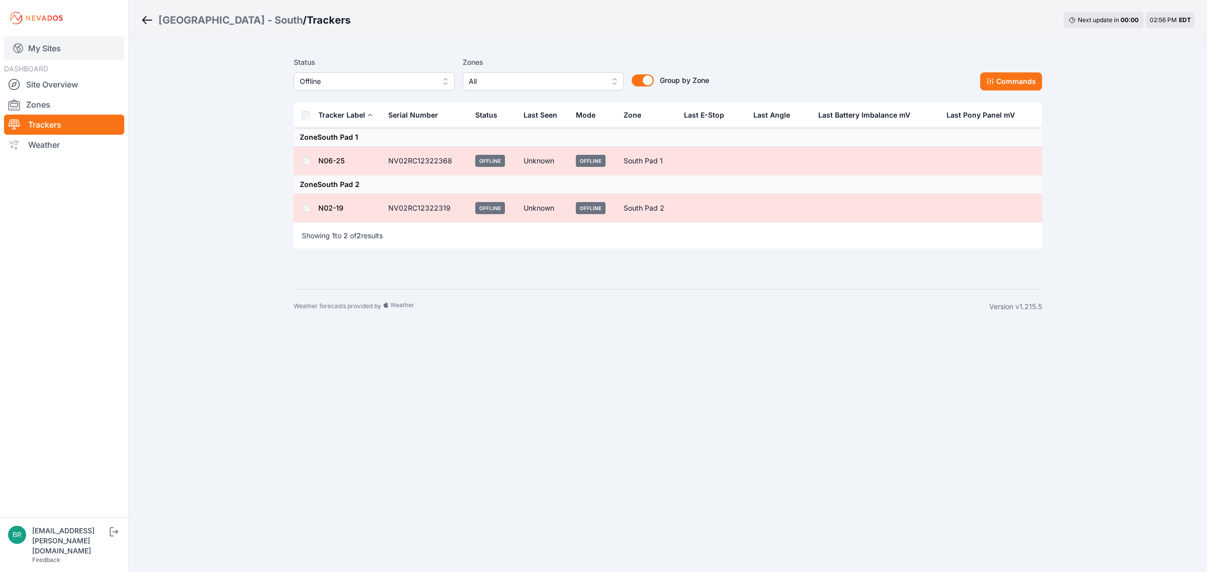
click at [51, 49] on link "My Sites" at bounding box center [64, 48] width 120 height 24
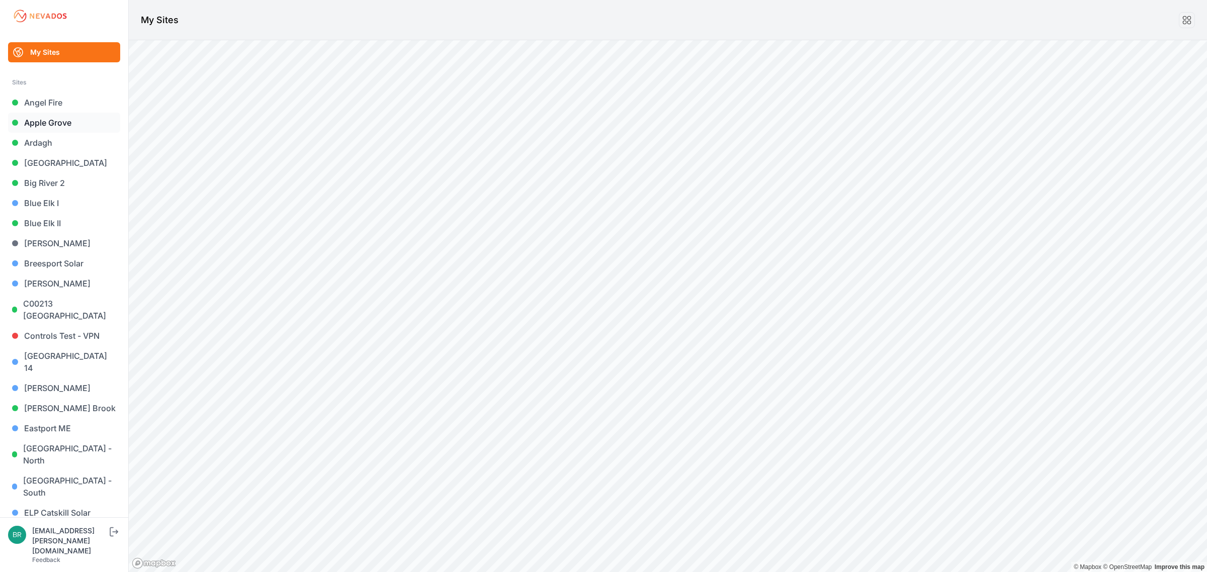
click at [68, 123] on link "Apple Grove" at bounding box center [64, 123] width 112 height 20
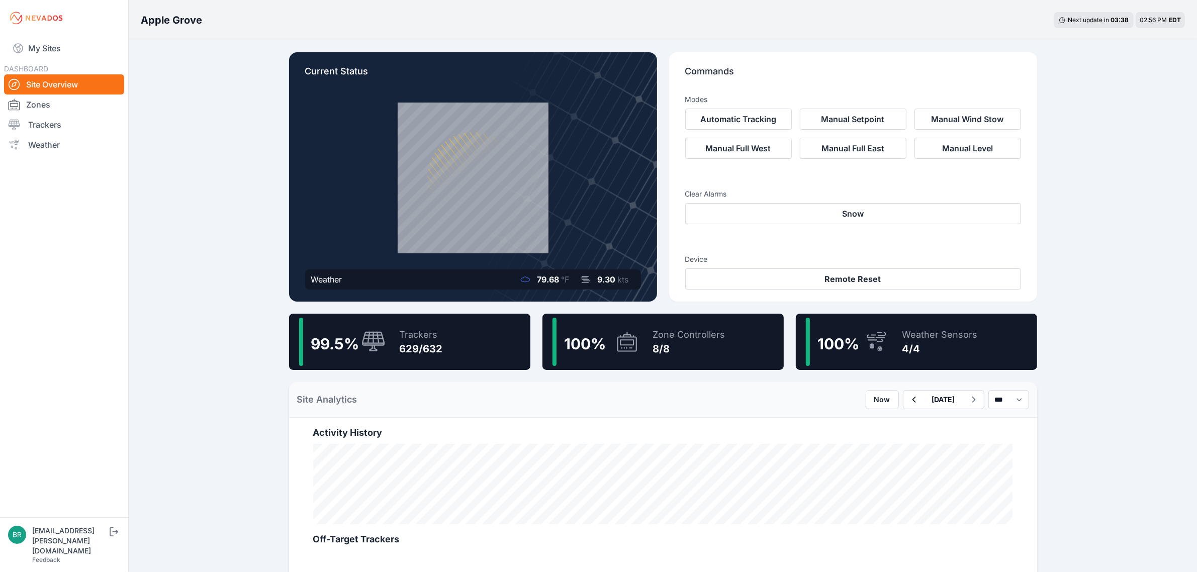
click at [373, 320] on div "99.5 %" at bounding box center [342, 342] width 86 height 48
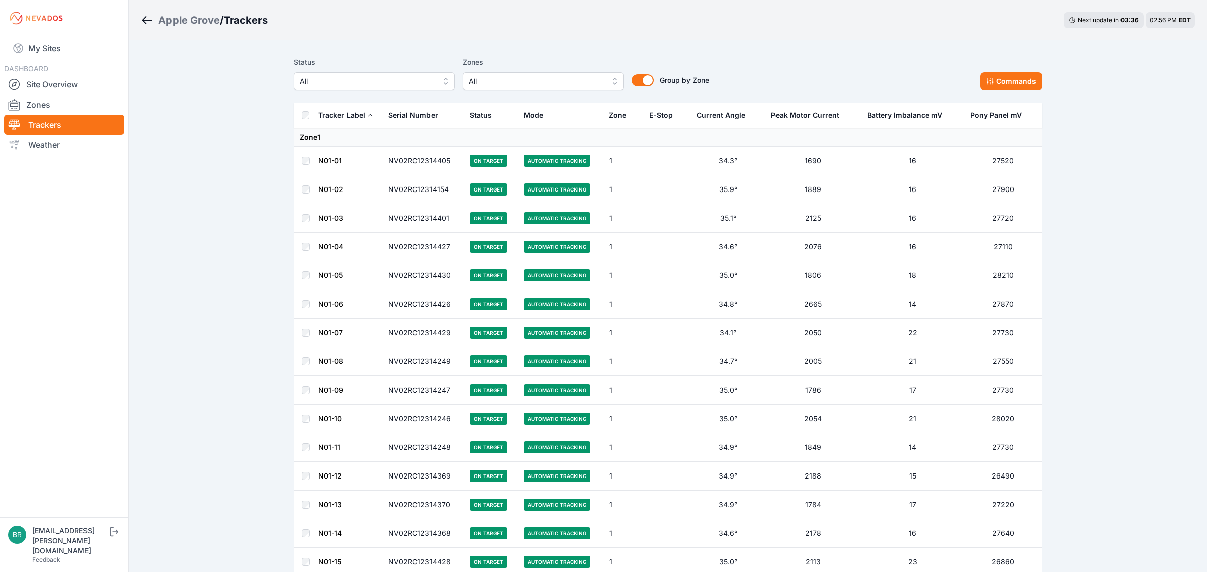
click at [382, 81] on span "All" at bounding box center [367, 81] width 135 height 12
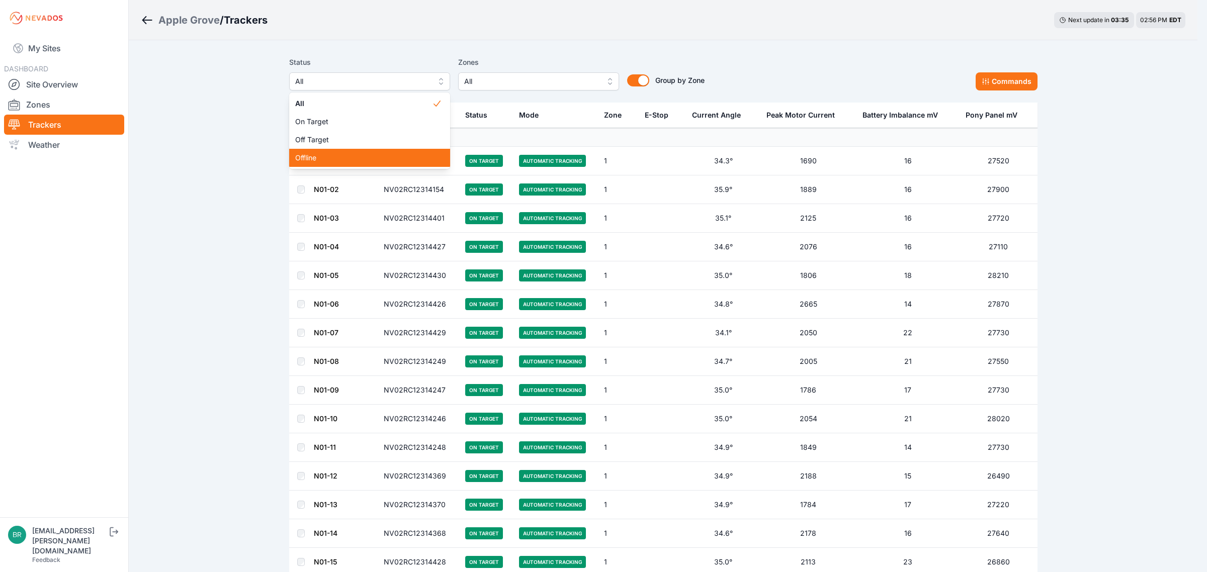
click at [358, 155] on span "Offline" at bounding box center [363, 158] width 137 height 10
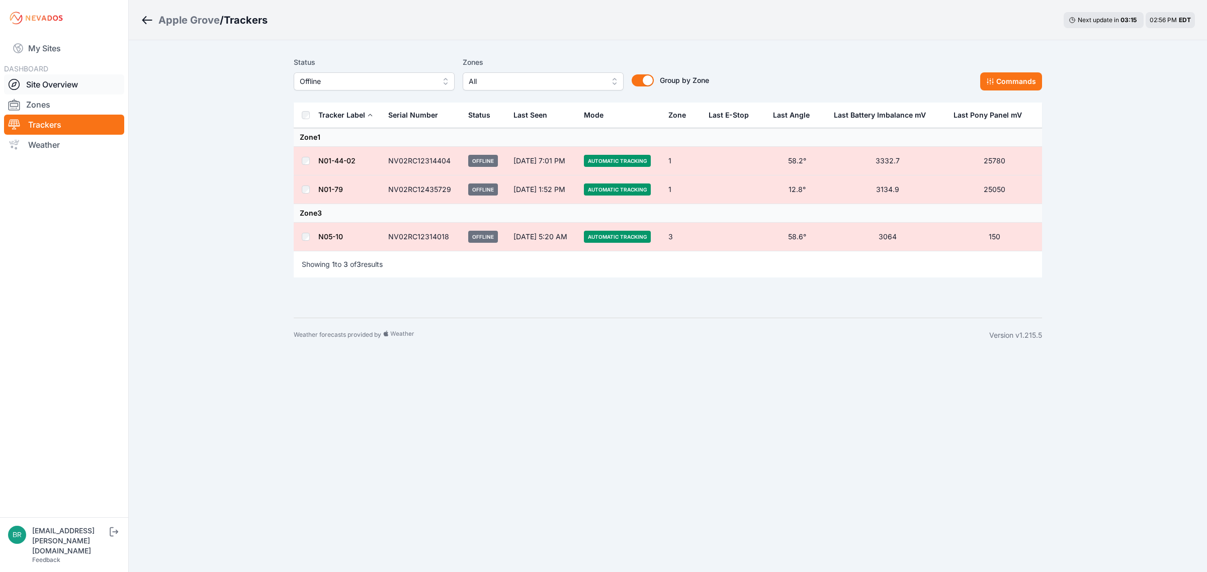
click at [54, 81] on link "Site Overview" at bounding box center [64, 84] width 120 height 20
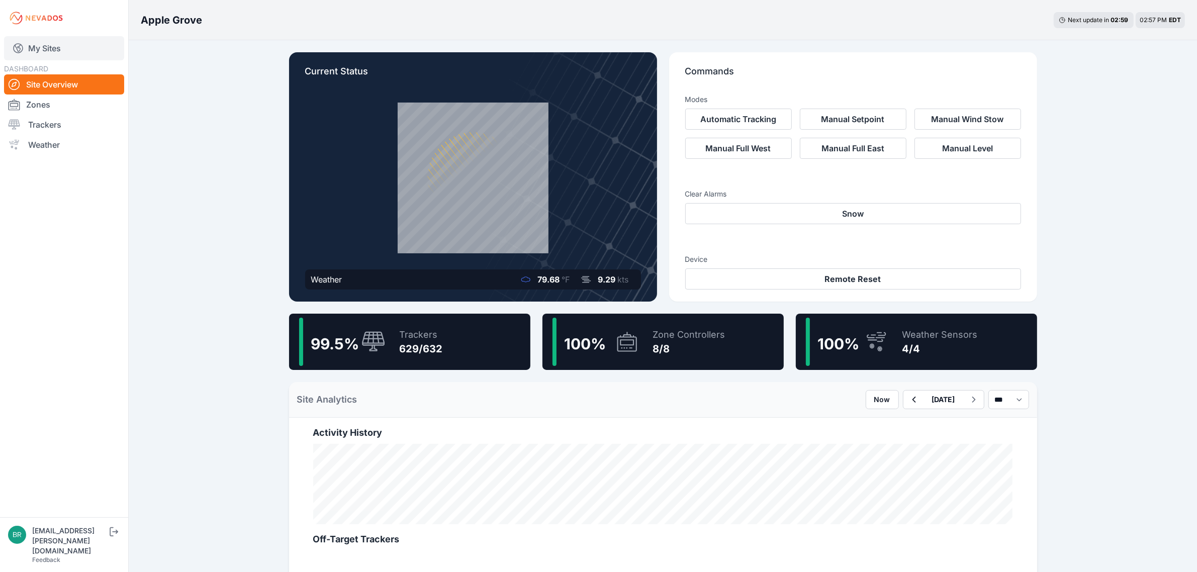
click at [59, 38] on link "My Sites" at bounding box center [64, 48] width 120 height 24
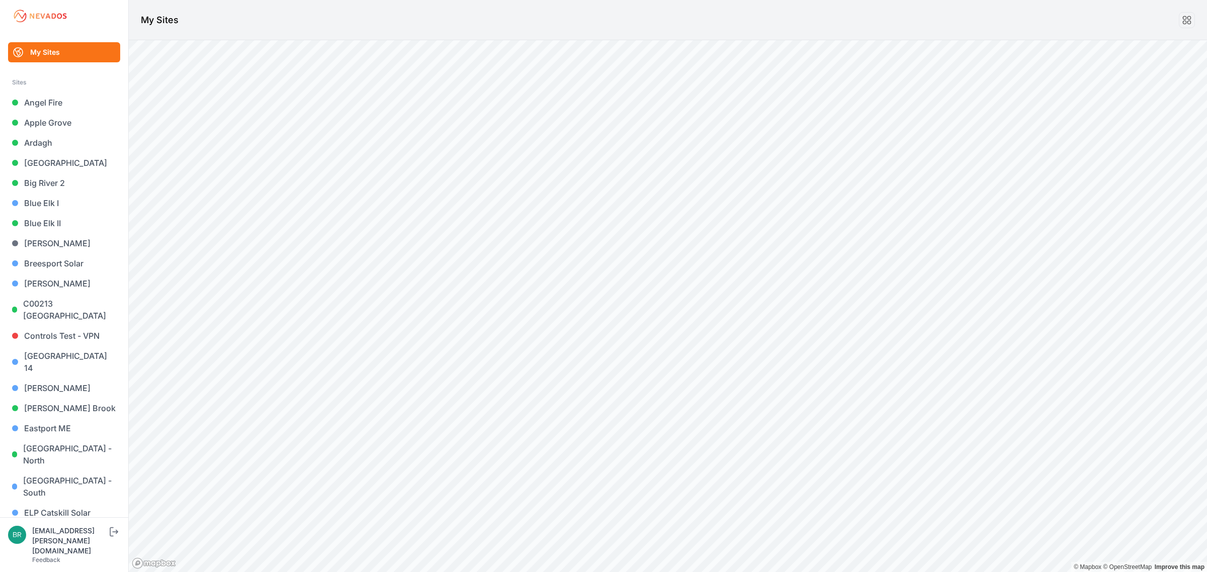
click at [46, 523] on link "Endless Caverns" at bounding box center [64, 533] width 112 height 20
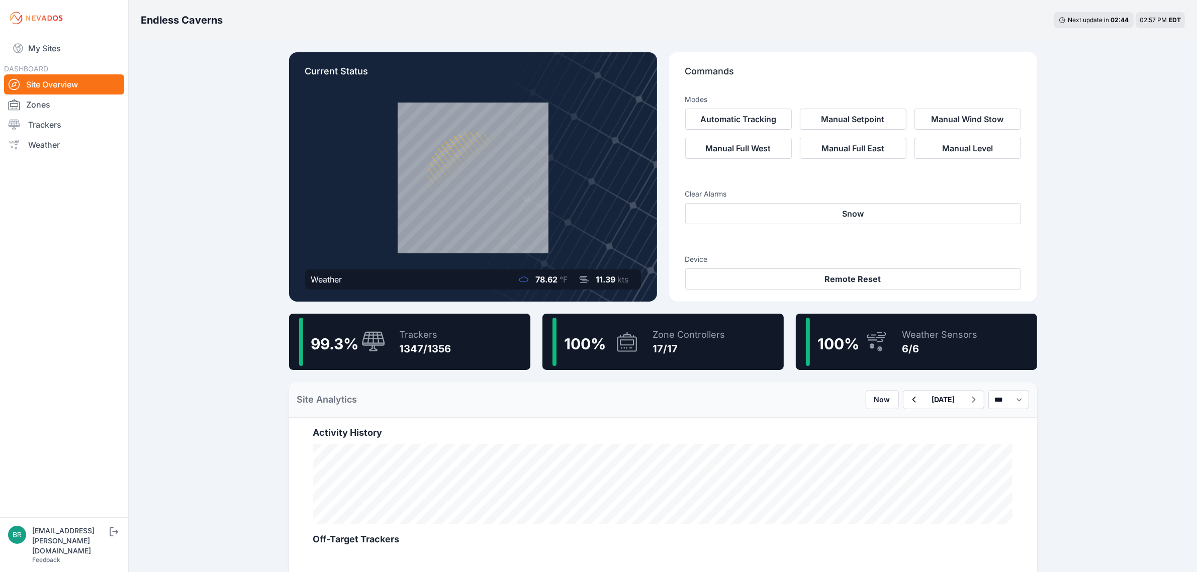
click at [401, 342] on div "1347/1356" at bounding box center [426, 349] width 52 height 14
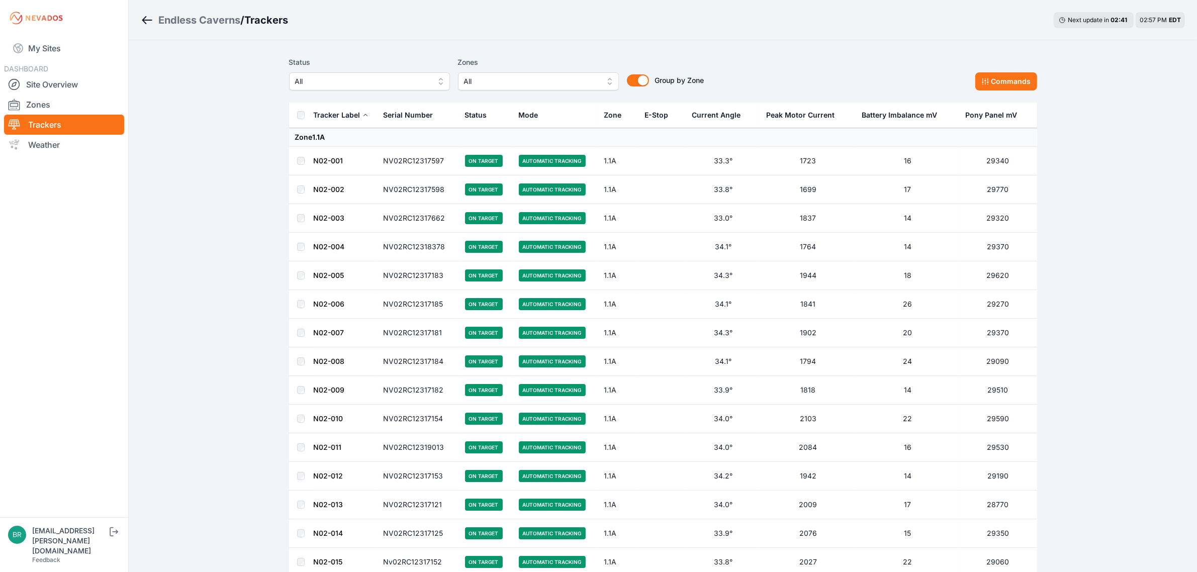
click at [345, 64] on label "Status" at bounding box center [369, 62] width 161 height 12
click at [340, 78] on span "All" at bounding box center [367, 81] width 135 height 12
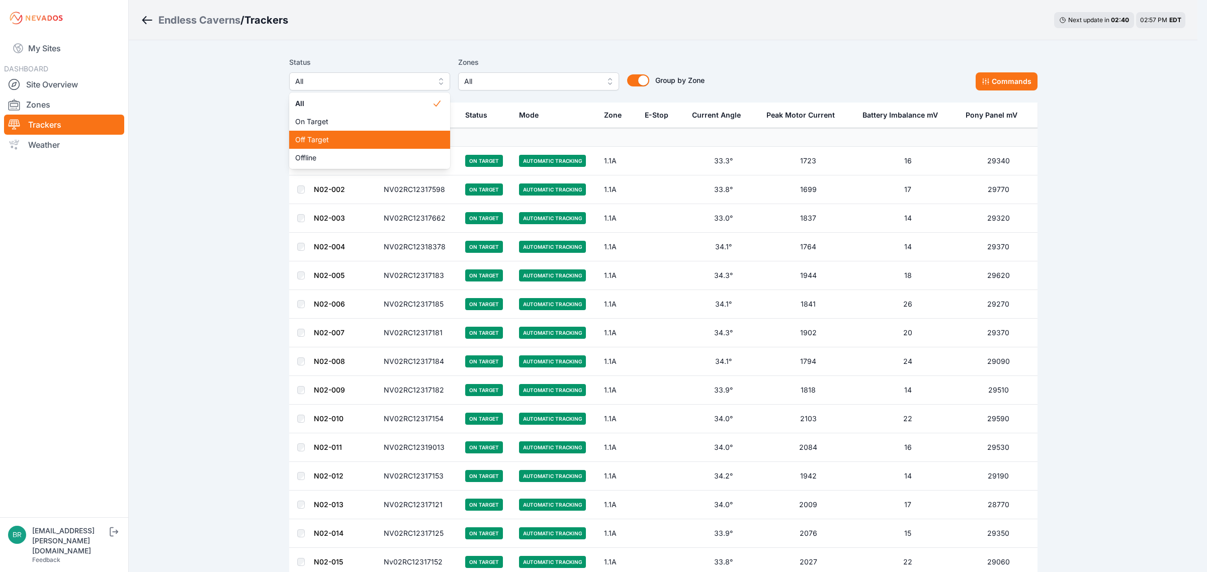
click at [328, 137] on span "Off Target" at bounding box center [363, 140] width 137 height 10
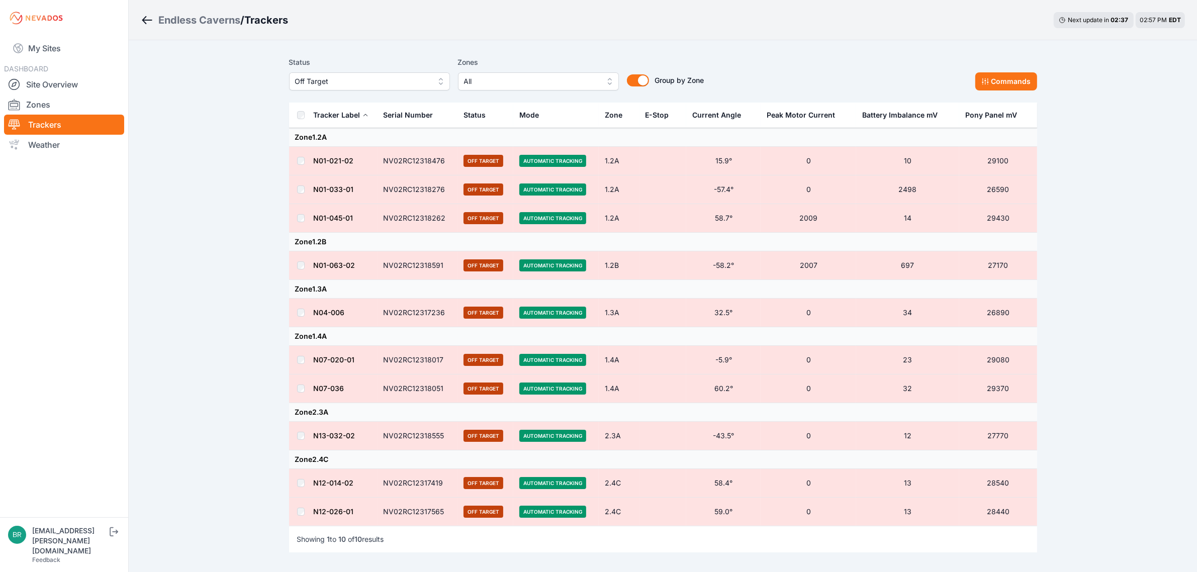
click at [343, 82] on span "Off Target" at bounding box center [362, 81] width 135 height 12
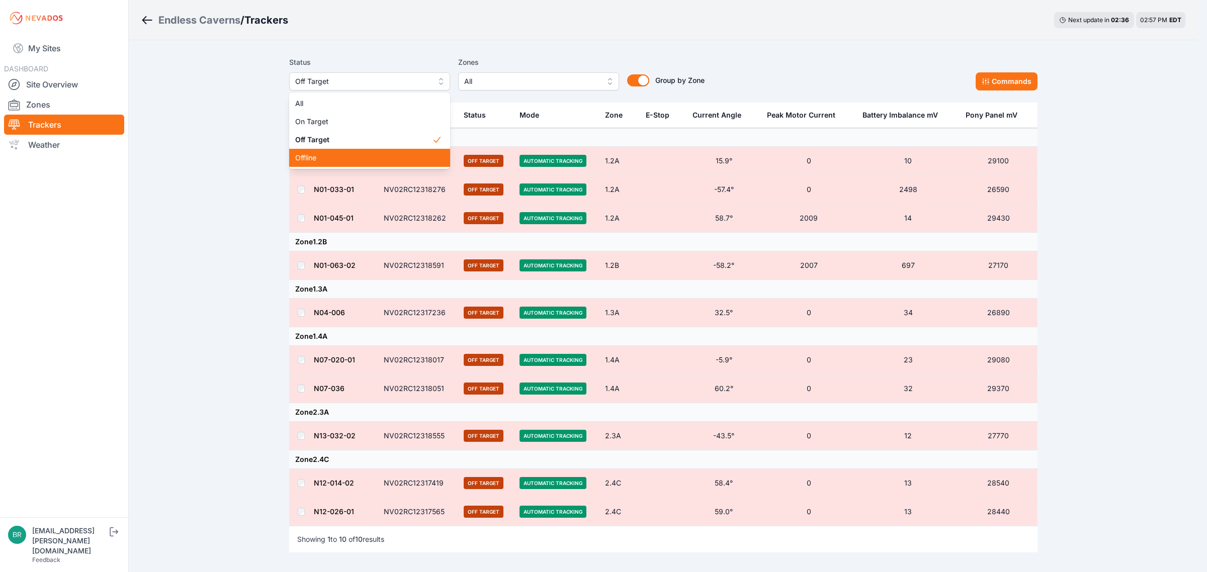
click at [320, 151] on div "Offline" at bounding box center [369, 158] width 161 height 18
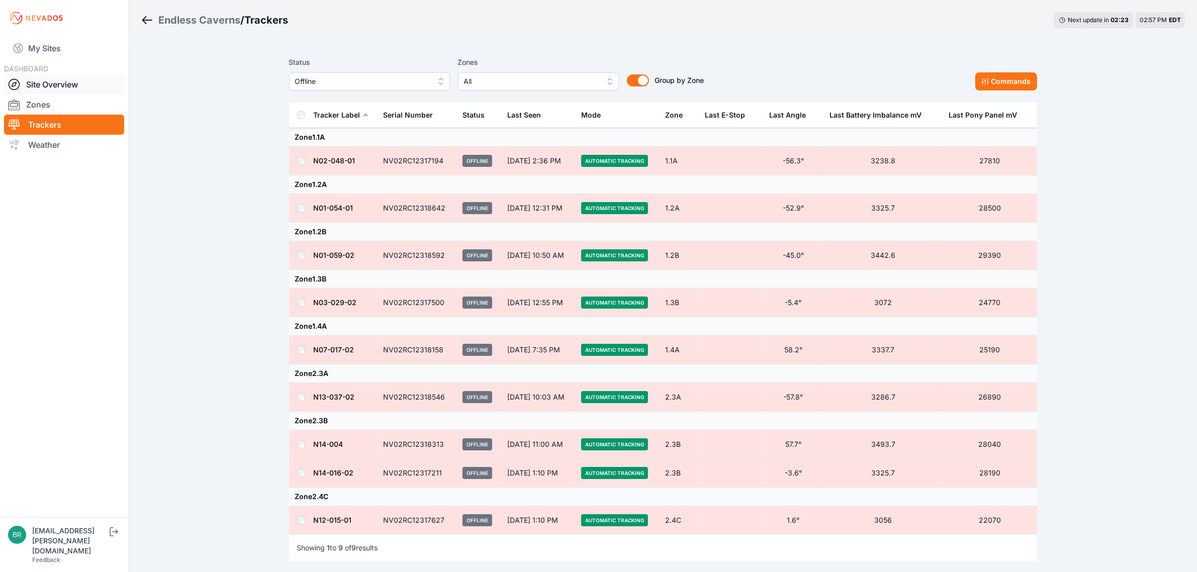
click at [91, 93] on link "Site Overview" at bounding box center [64, 84] width 120 height 20
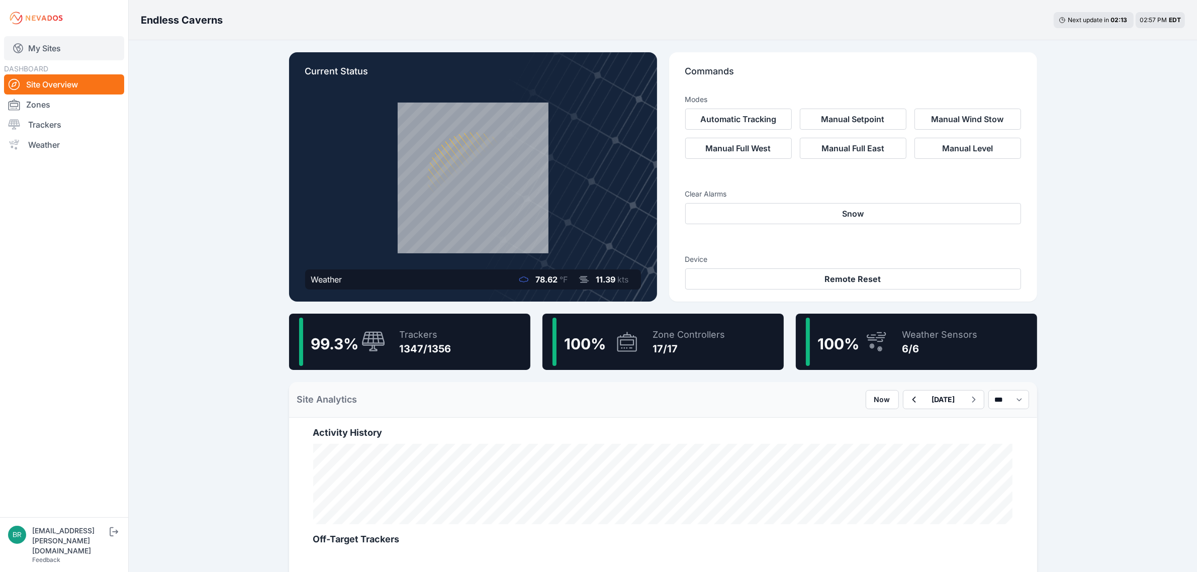
click at [86, 53] on link "My Sites" at bounding box center [64, 48] width 120 height 24
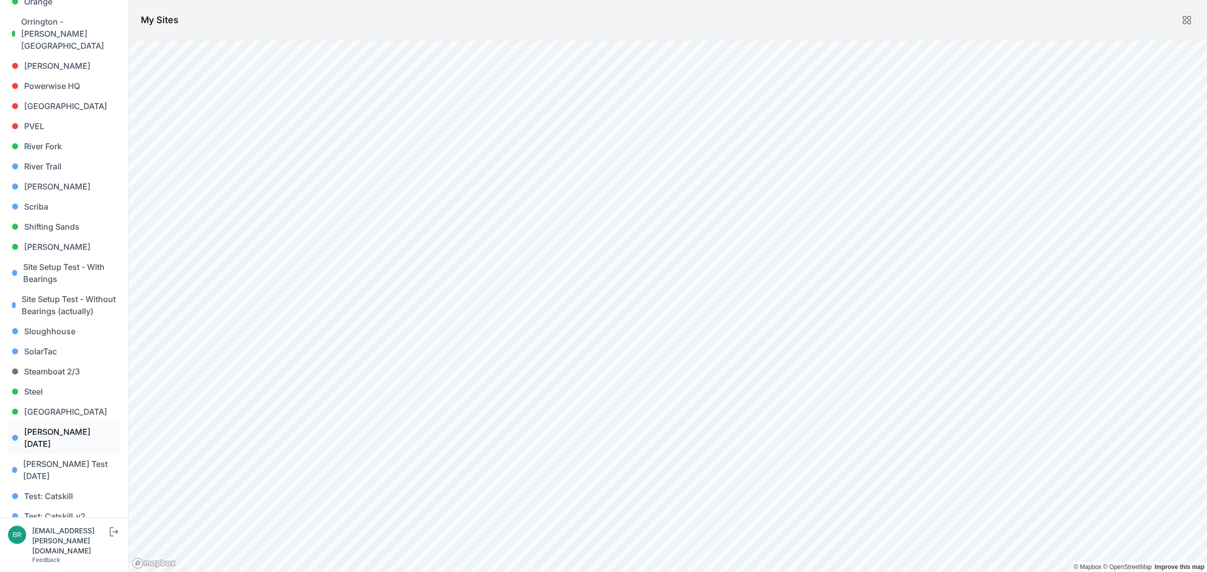
scroll to position [857, 0]
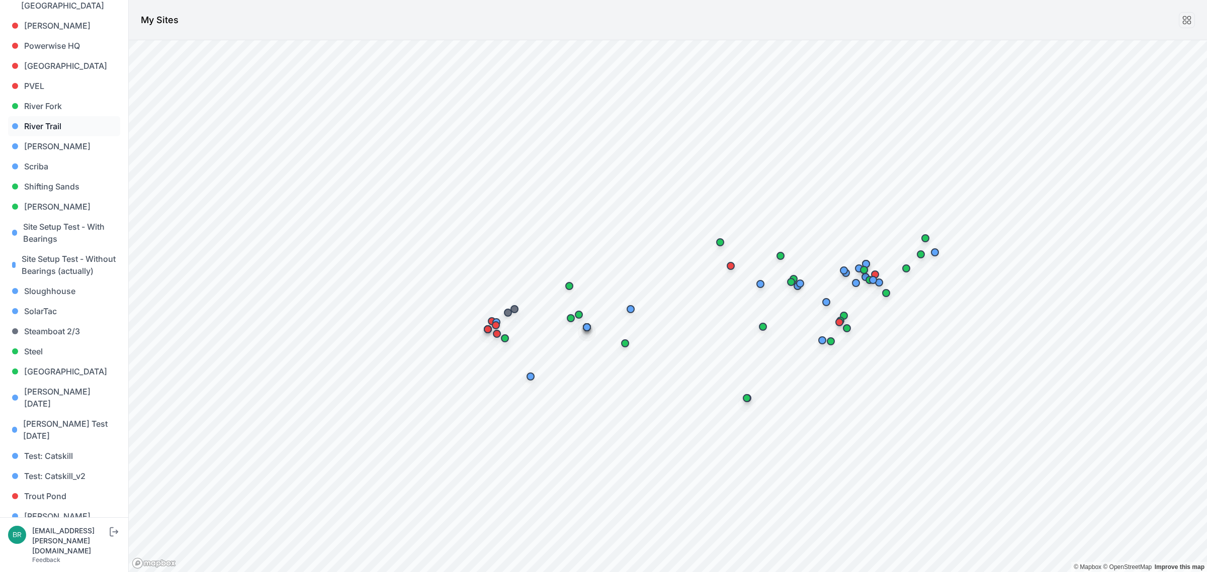
click at [60, 116] on link "River Trail" at bounding box center [64, 126] width 112 height 20
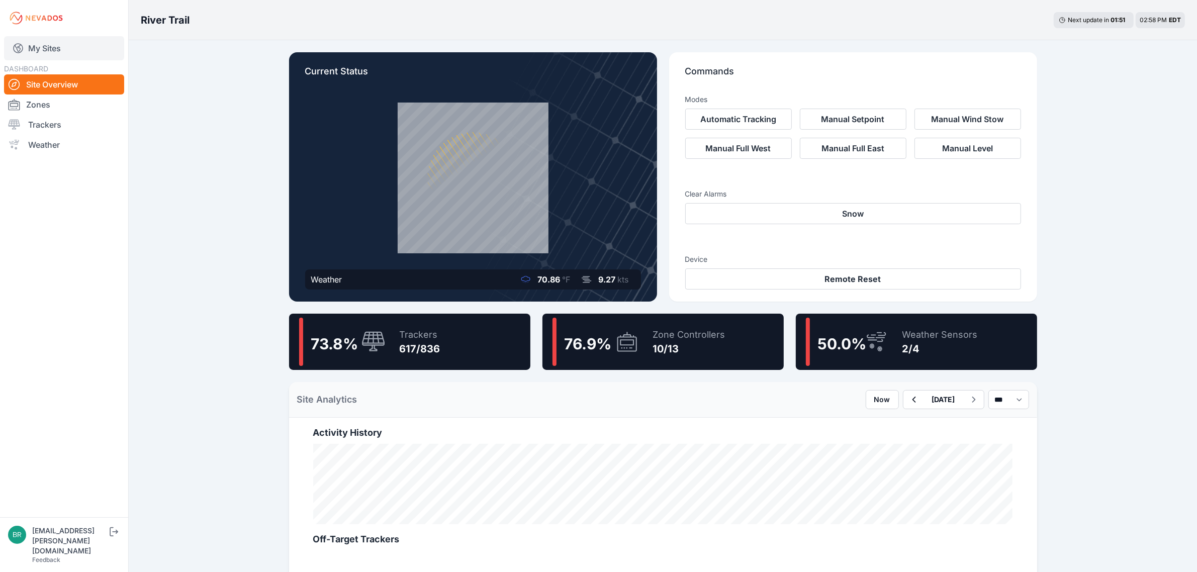
click at [66, 48] on link "My Sites" at bounding box center [64, 48] width 120 height 24
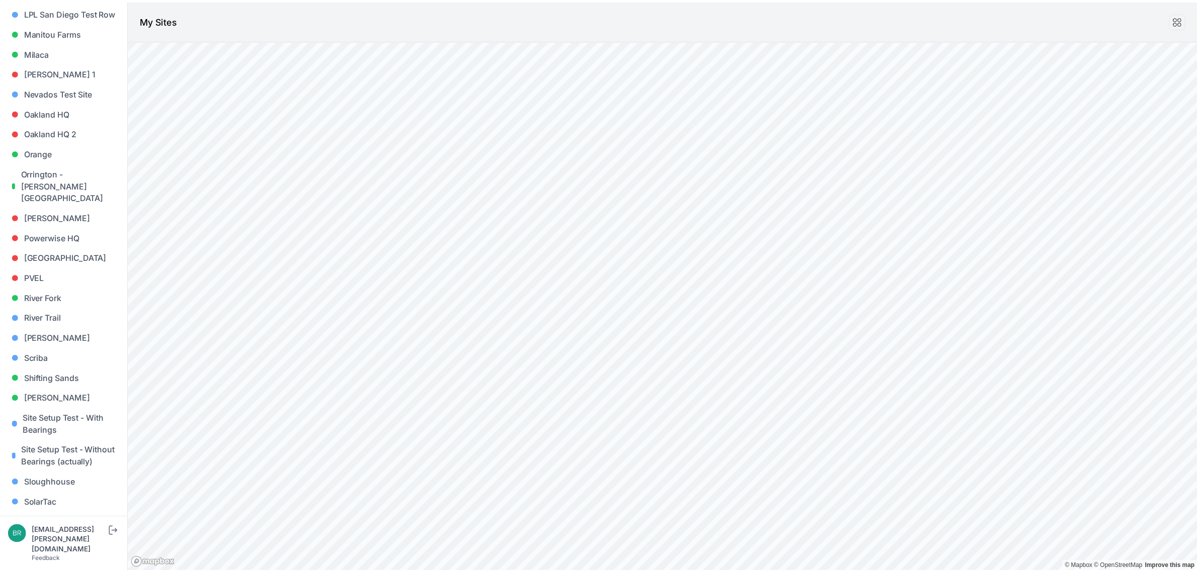
scroll to position [857, 0]
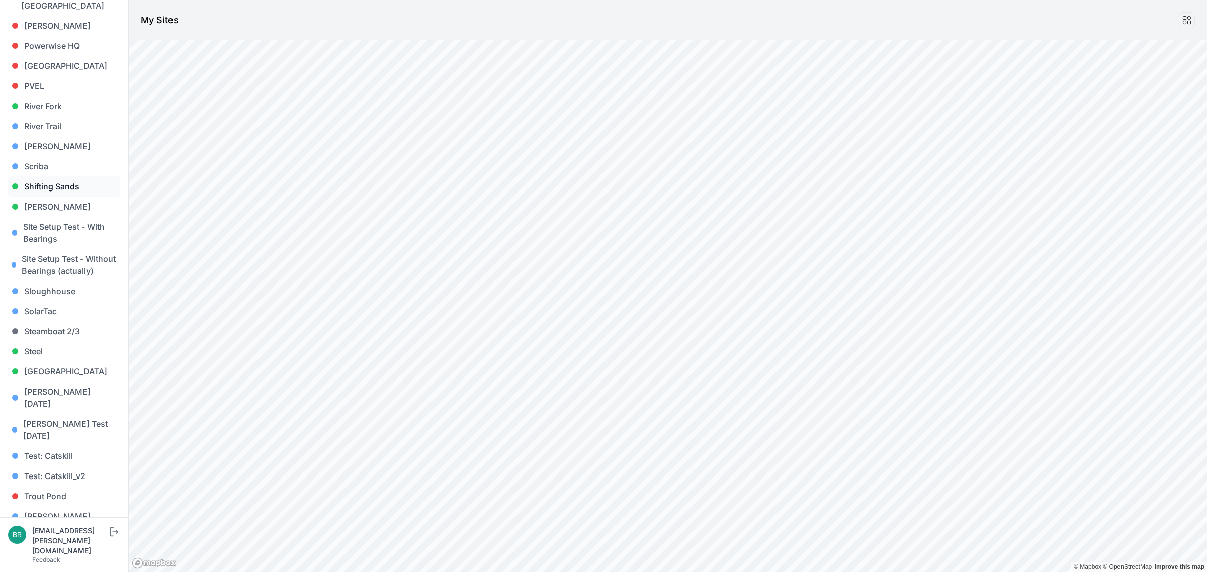
click at [64, 176] on link "Shifting Sands" at bounding box center [64, 186] width 112 height 20
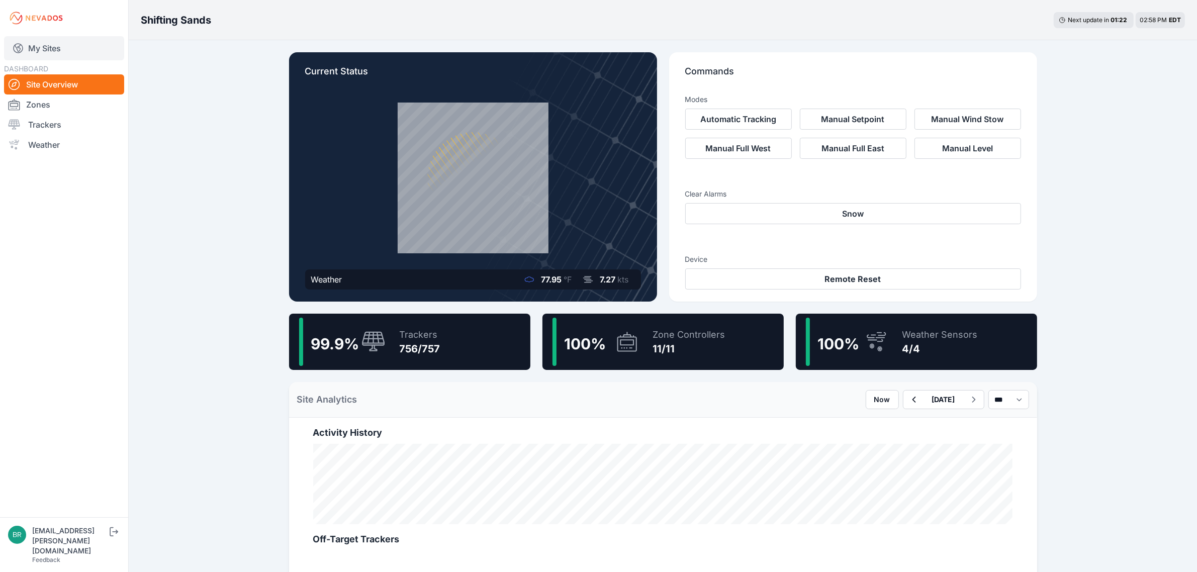
click at [89, 46] on link "My Sites" at bounding box center [64, 48] width 120 height 24
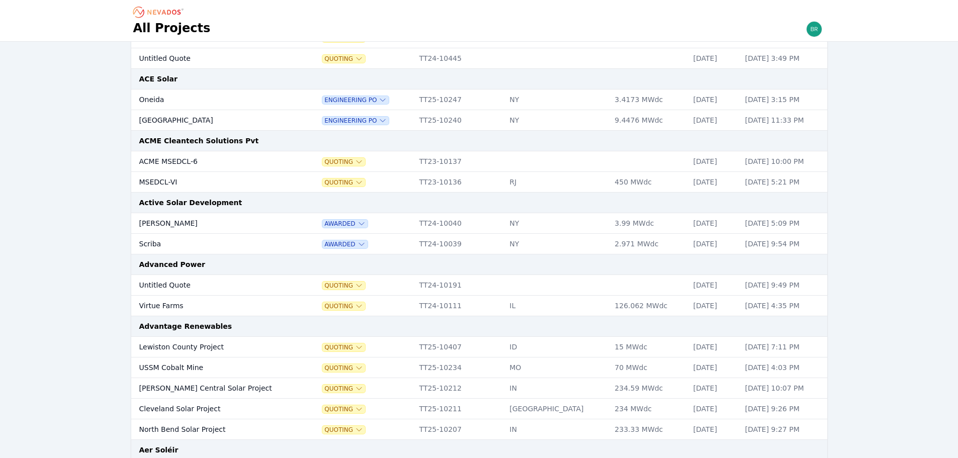
scroll to position [352, 0]
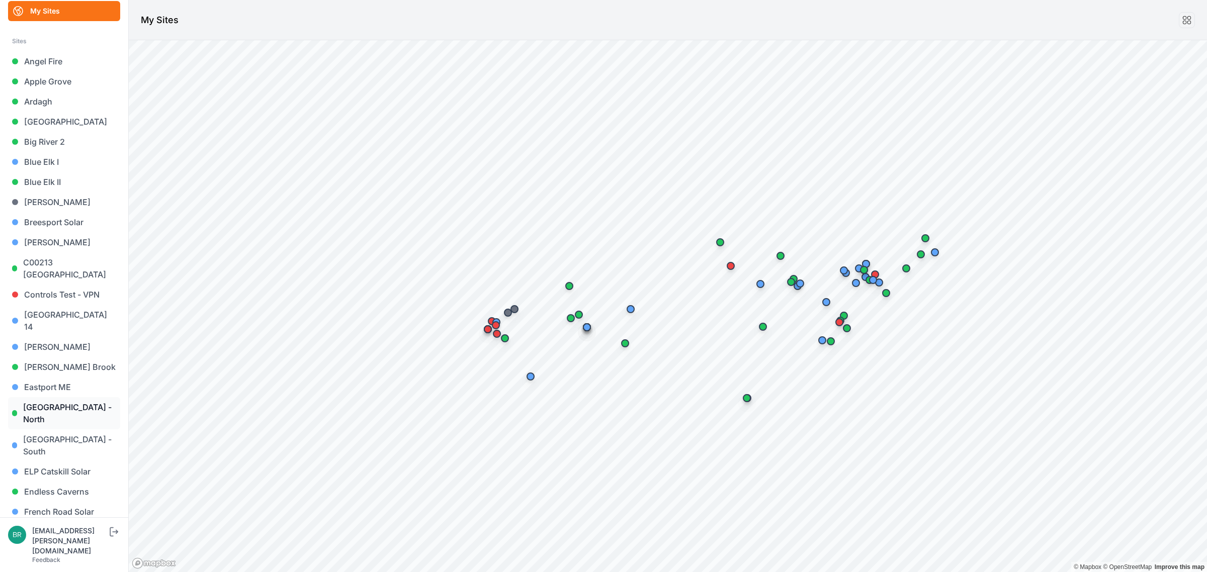
scroll to position [126, 0]
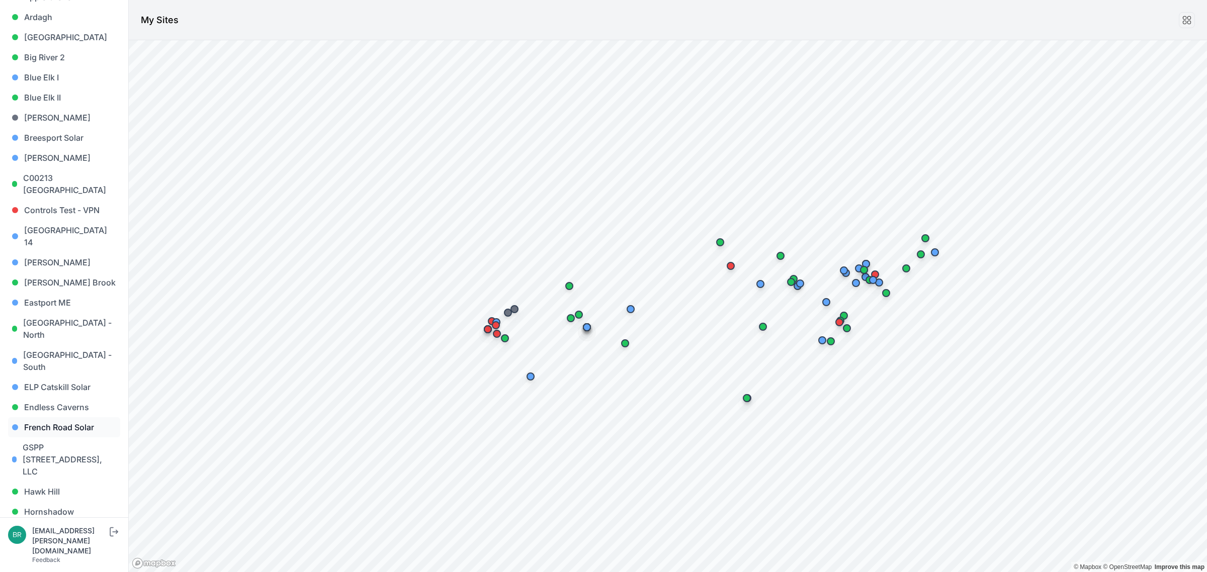
click at [78, 417] on link "French Road Solar" at bounding box center [64, 427] width 112 height 20
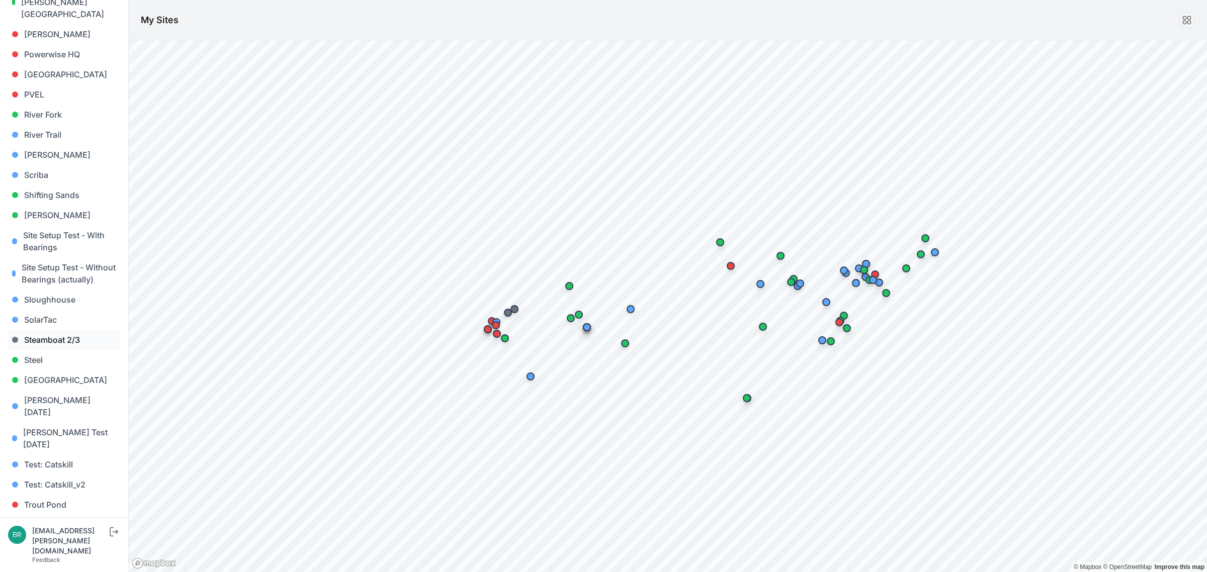
scroll to position [857, 0]
